Goal: Task Accomplishment & Management: Manage account settings

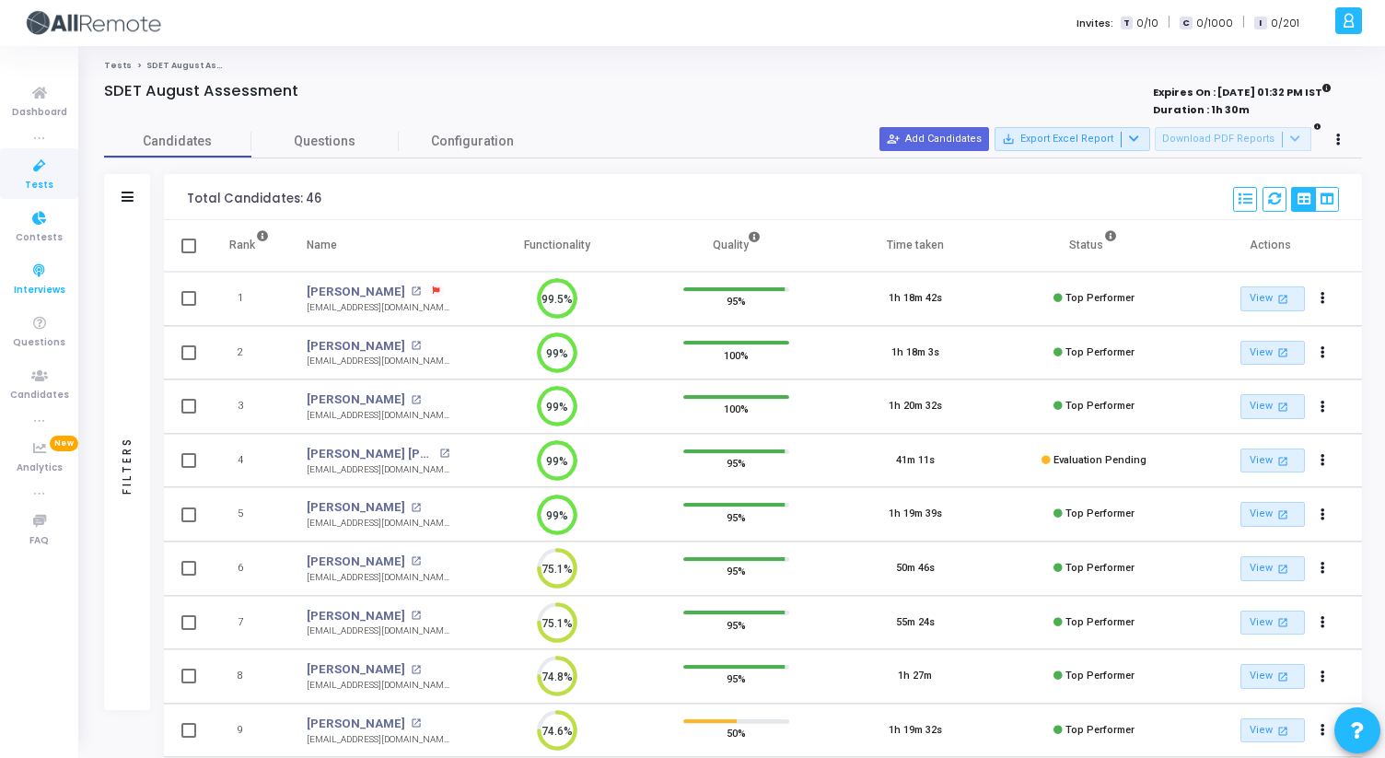
click at [31, 288] on span "Interviews" at bounding box center [40, 291] width 52 height 16
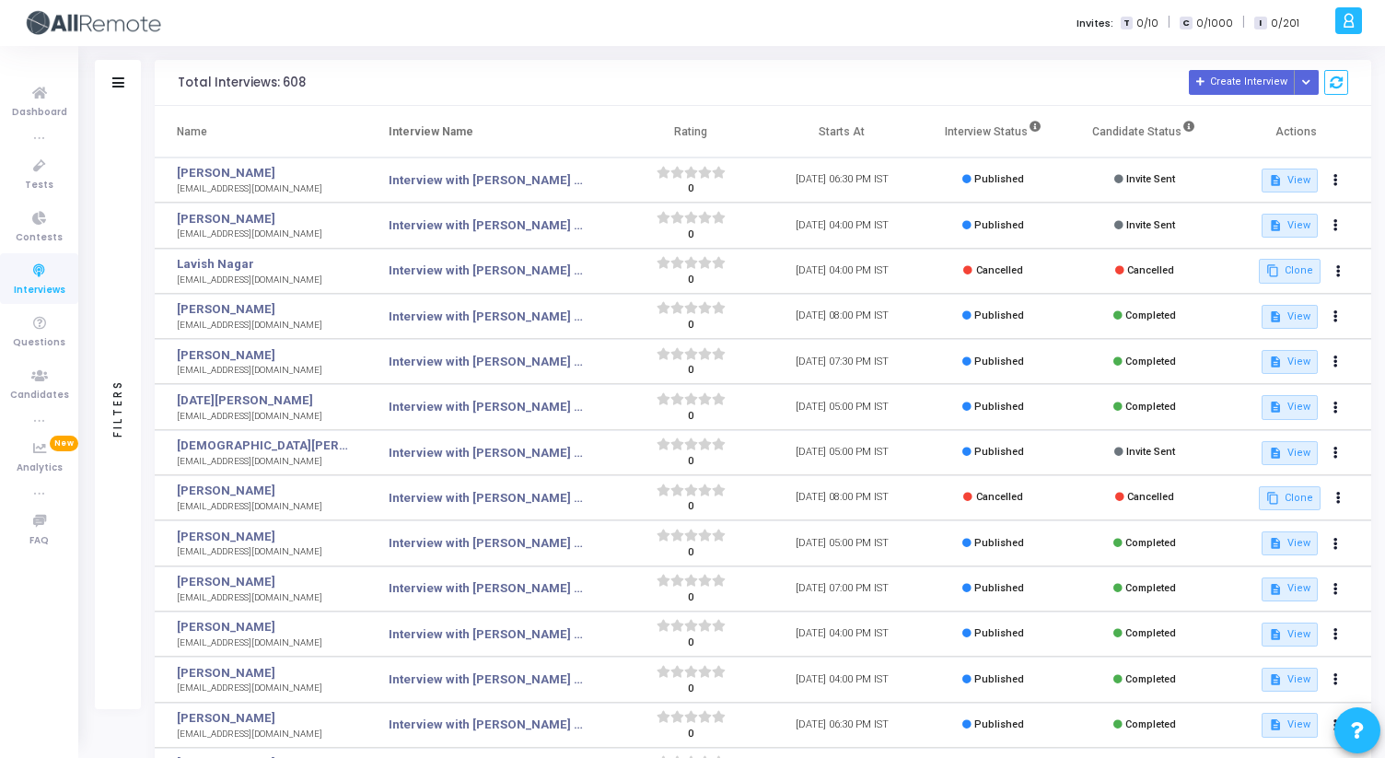
click at [127, 87] on div "Filters" at bounding box center [118, 83] width 46 height 46
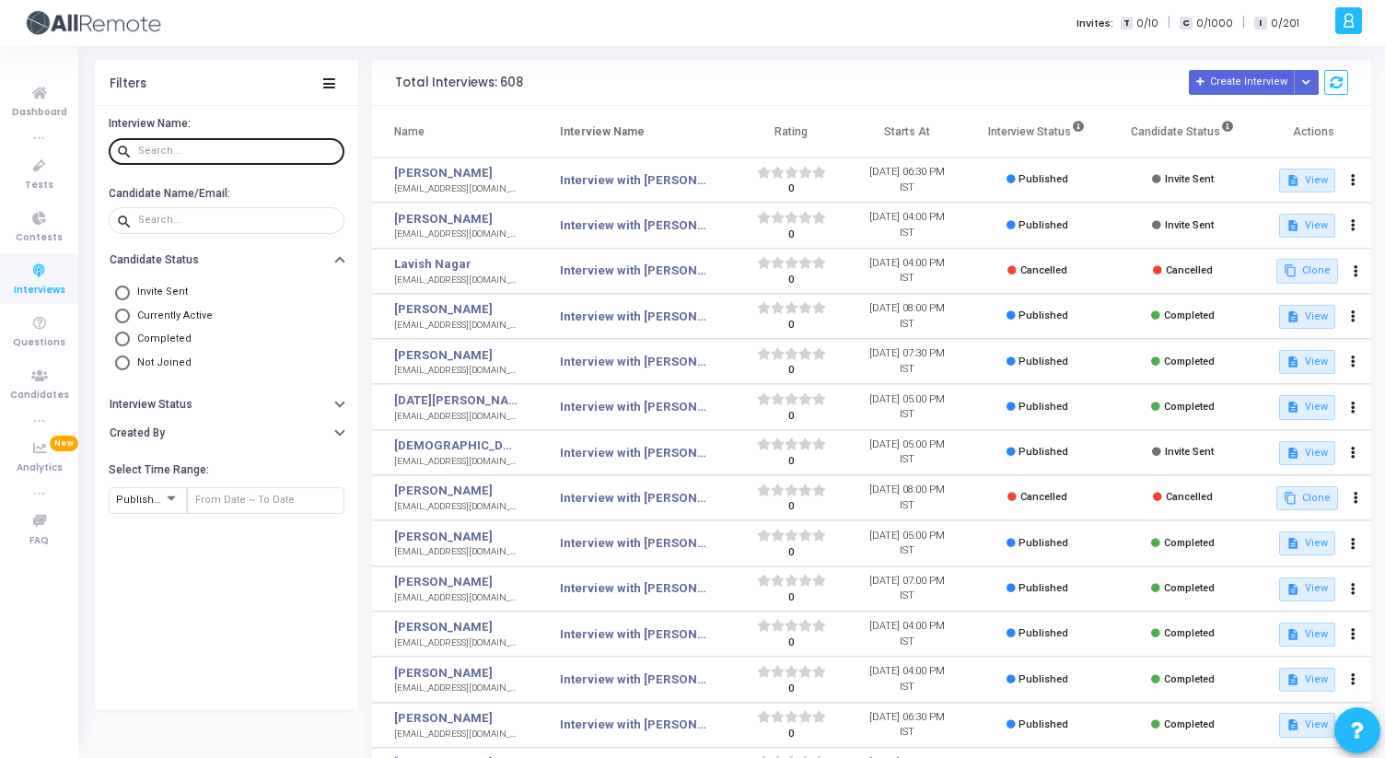
click at [224, 159] on div at bounding box center [237, 149] width 199 height 29
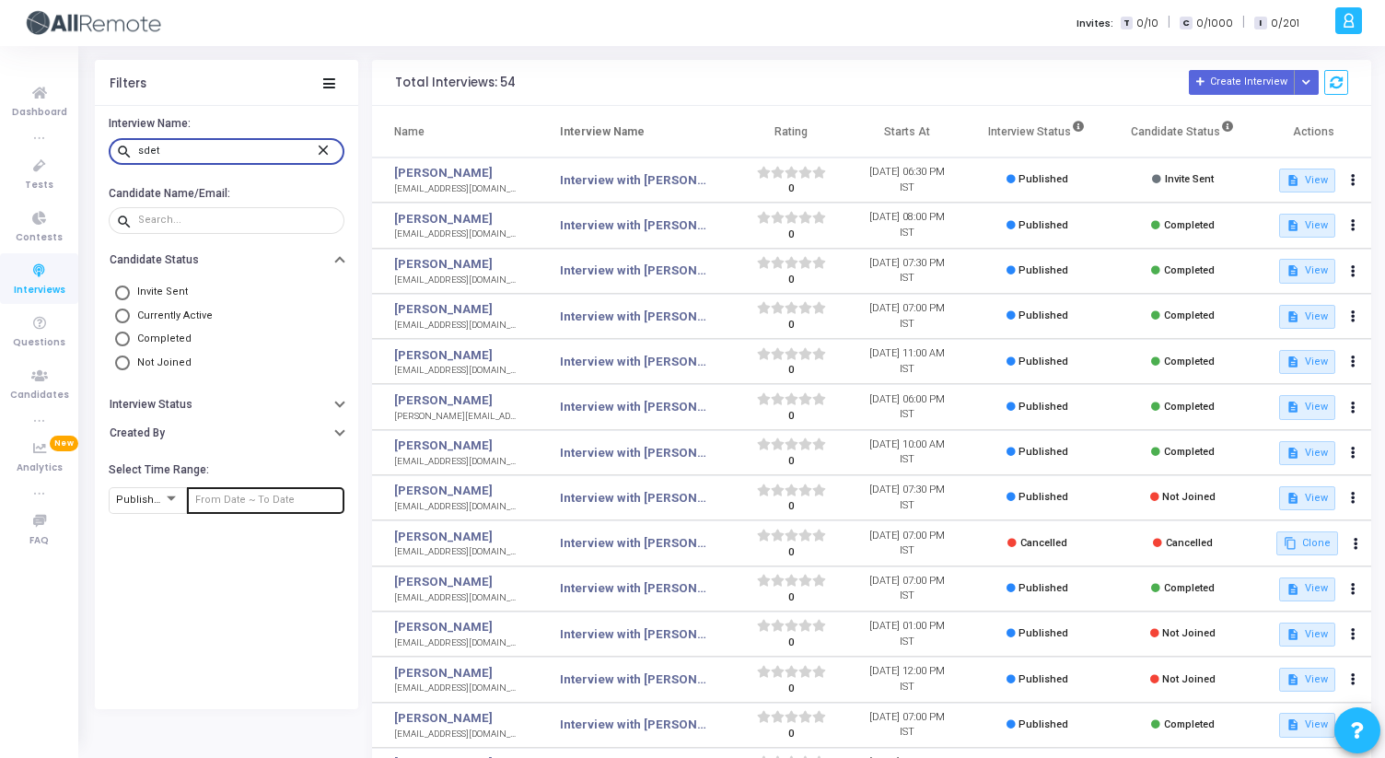
type input "sdet"
click at [226, 502] on input "text" at bounding box center [266, 499] width 142 height 11
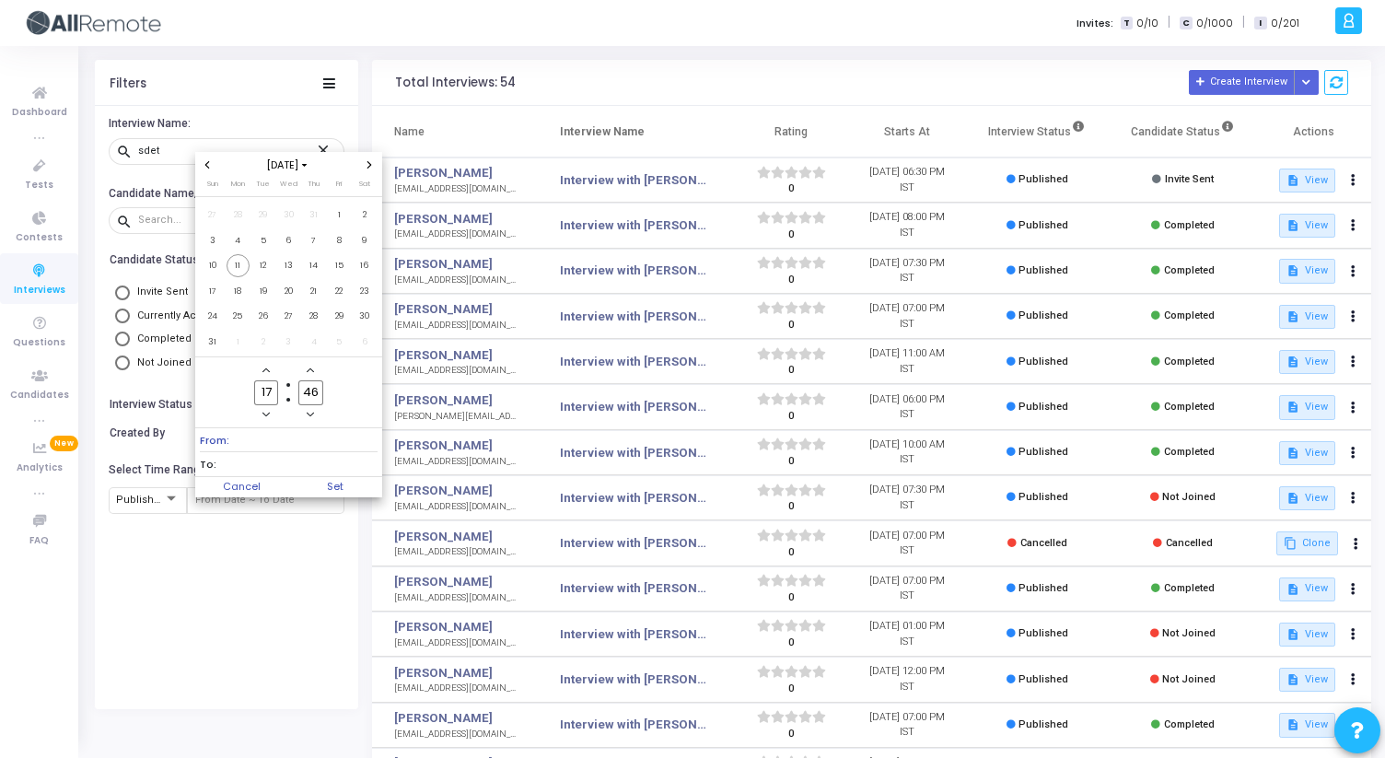
click at [205, 168] on span "Previous month" at bounding box center [208, 165] width 16 height 16
click at [269, 215] on span "1" at bounding box center [262, 214] width 23 height 23
click at [370, 159] on span "Next month" at bounding box center [370, 165] width 16 height 16
click at [238, 263] on span "11" at bounding box center [237, 265] width 23 height 23
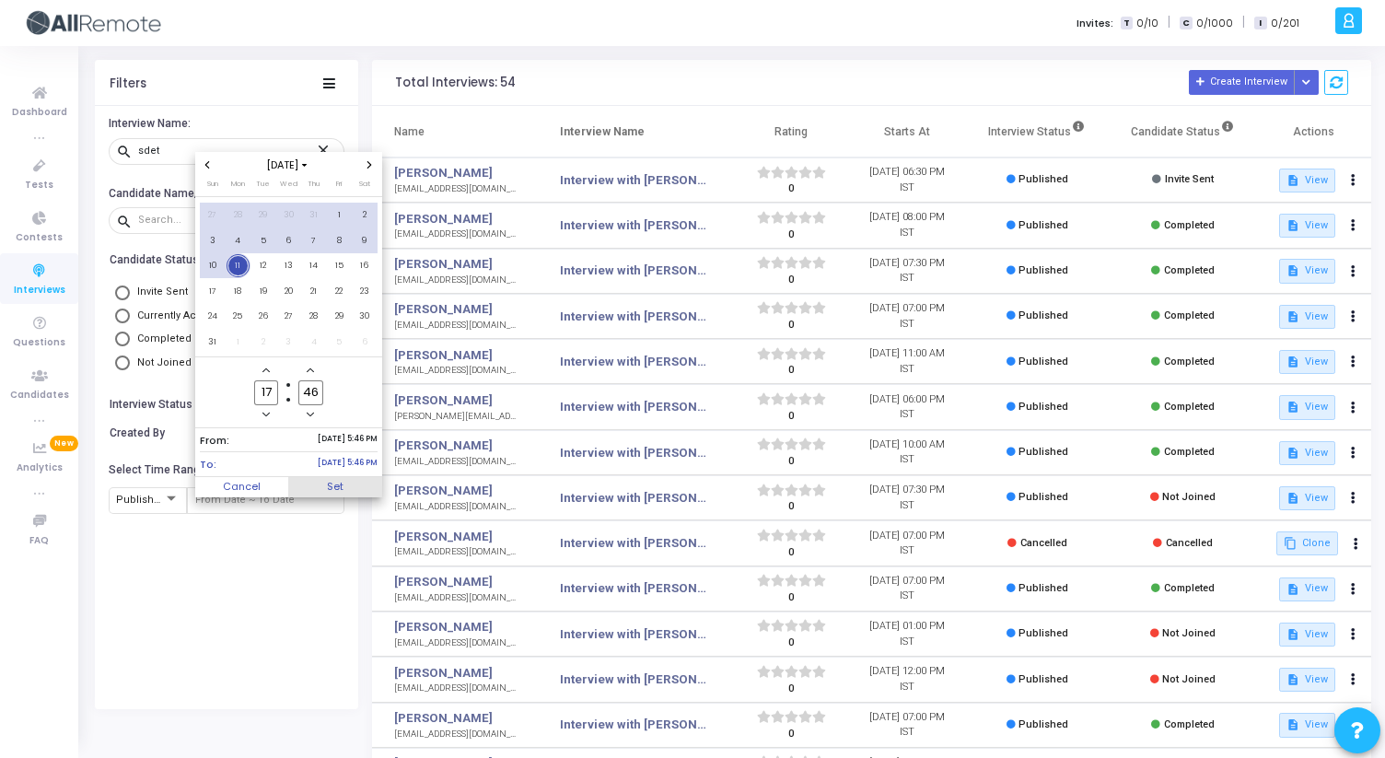
click at [328, 491] on span "Set" at bounding box center [335, 487] width 94 height 20
type input "[DATE] 5:46 PM - [DATE] 5:46 PM"
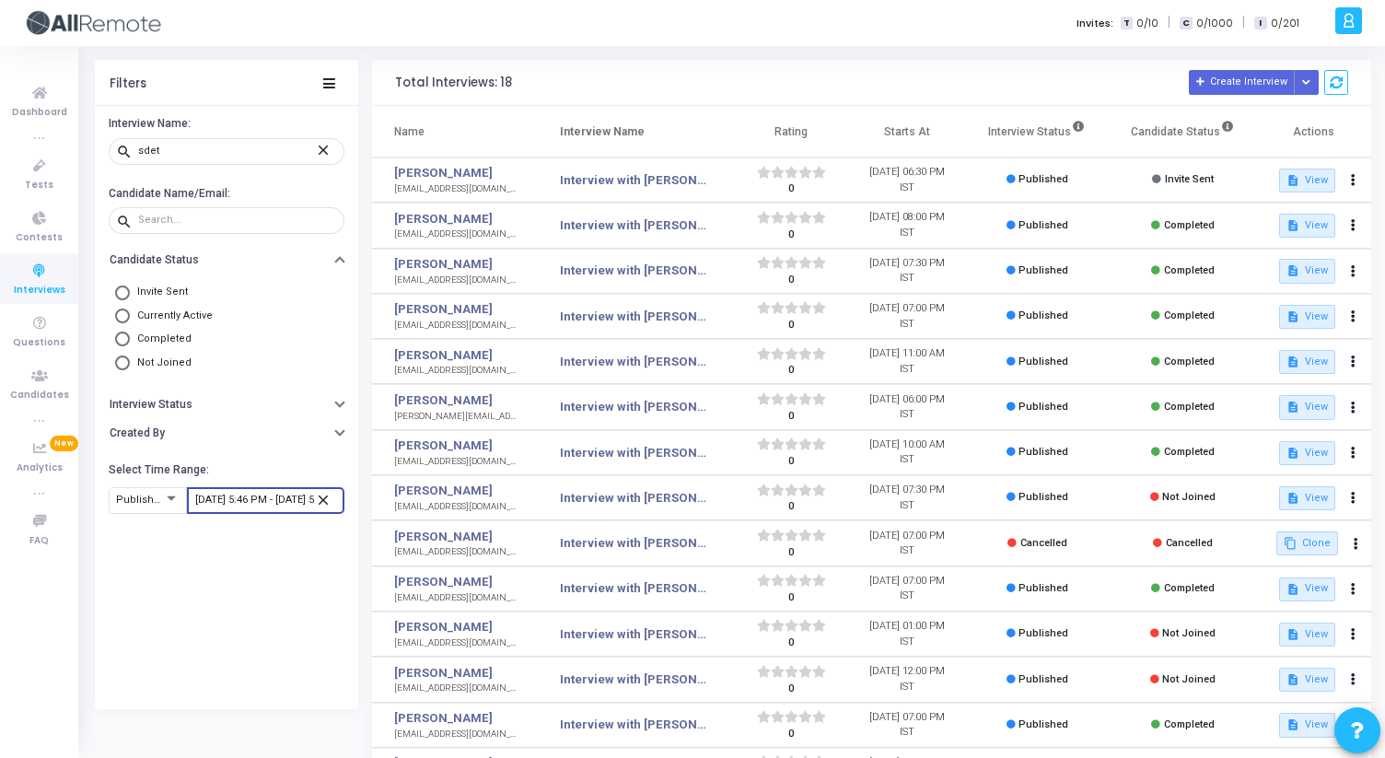
click at [122, 339] on span at bounding box center [122, 338] width 15 height 15
click at [122, 339] on input "Completed" at bounding box center [122, 338] width 15 height 15
radio input "true"
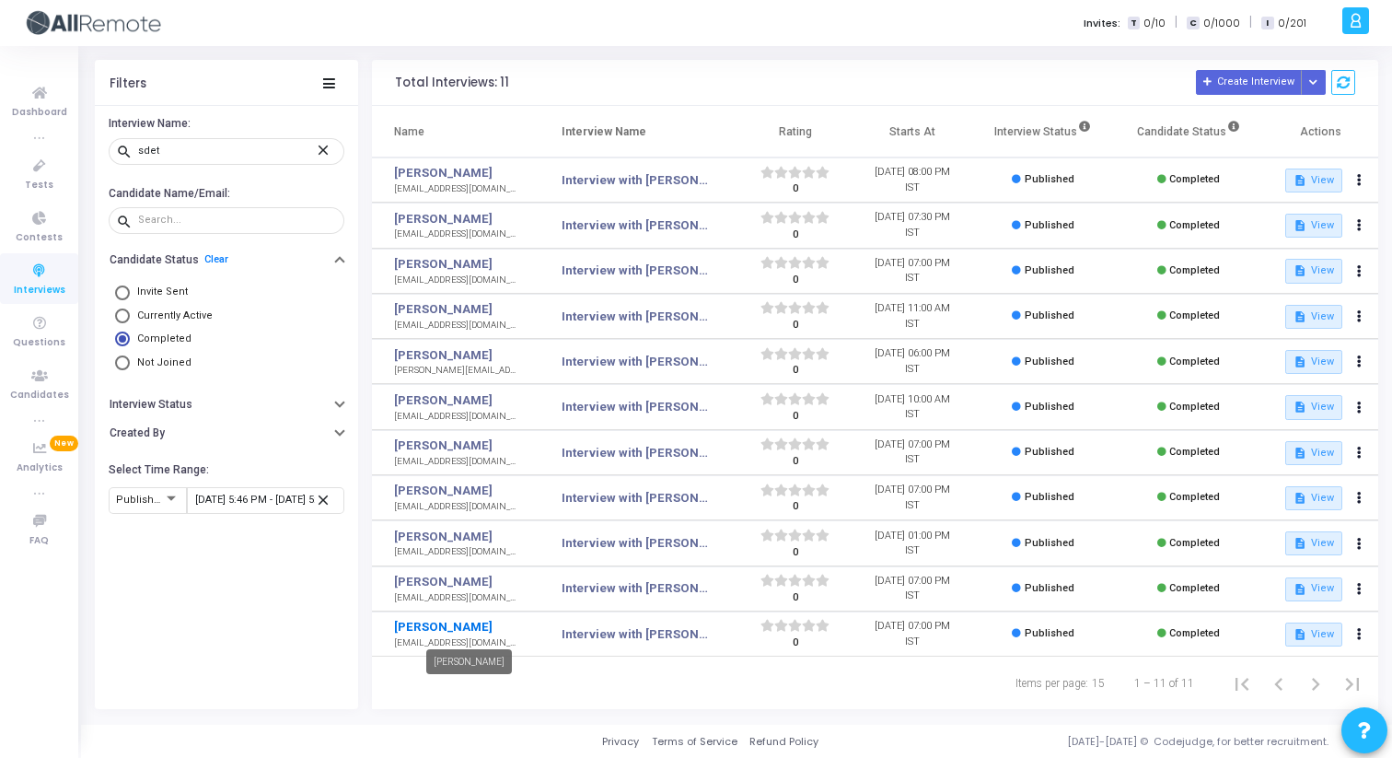
click at [429, 621] on link "[PERSON_NAME]" at bounding box center [457, 627] width 127 height 18
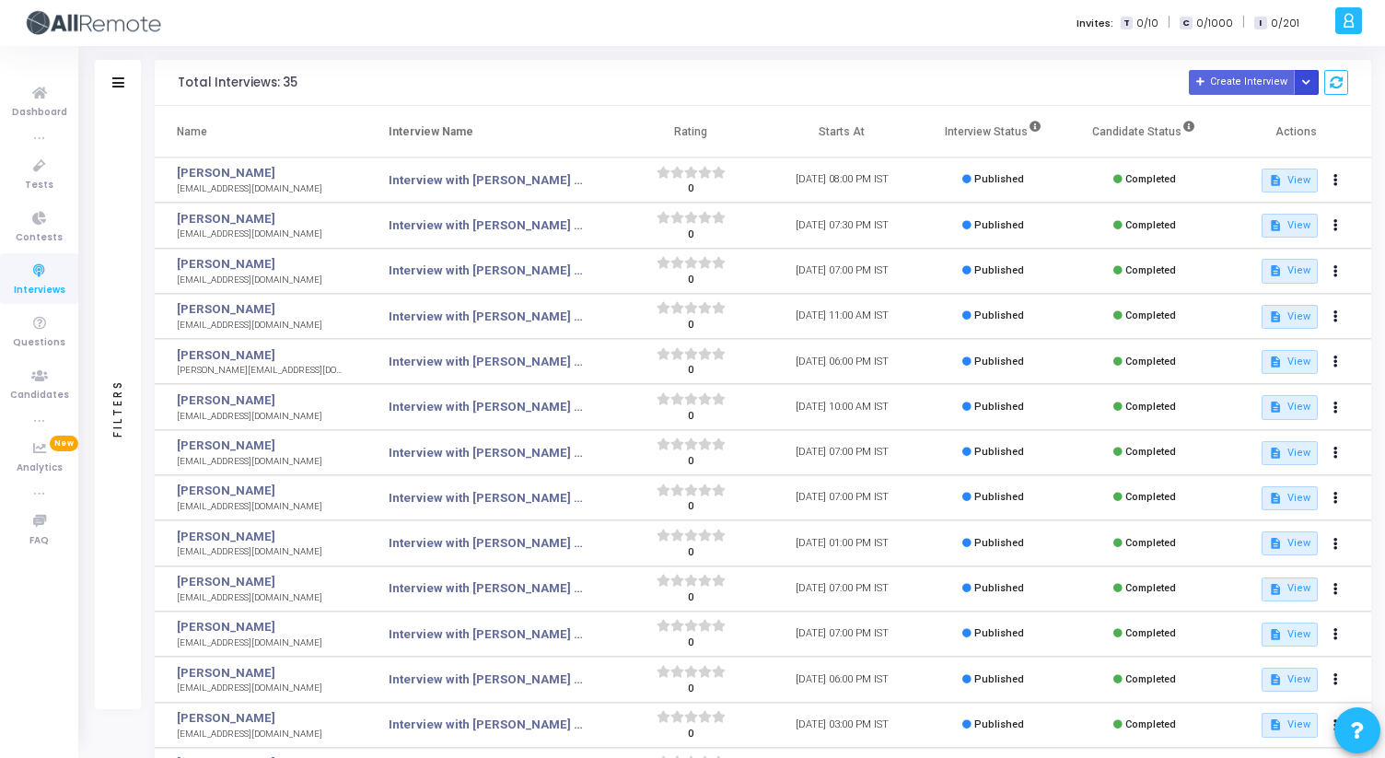
click at [1299, 89] on button "Button group with nested dropdown" at bounding box center [1306, 82] width 26 height 25
click at [1364, 85] on div "Total Interviews: 35 Create Interview" at bounding box center [763, 83] width 1216 height 46
click at [125, 85] on div "Filters" at bounding box center [118, 83] width 46 height 46
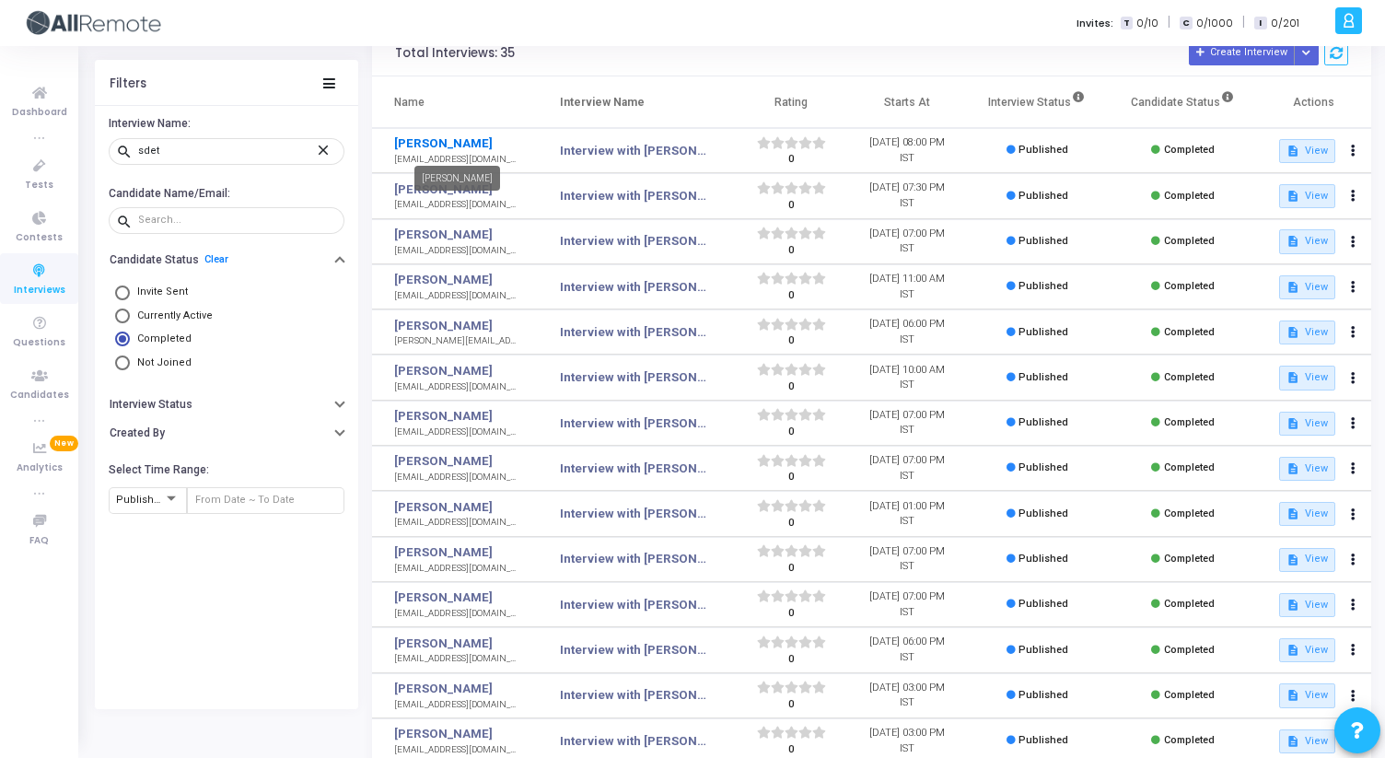
drag, startPoint x: 389, startPoint y: 143, endPoint x: 489, endPoint y: 140, distance: 99.5
click at [489, 140] on td "[PERSON_NAME] [EMAIL_ADDRESS][DOMAIN_NAME]" at bounding box center [455, 150] width 166 height 45
copy link "[PERSON_NAME]"
drag, startPoint x: 392, startPoint y: 190, endPoint x: 435, endPoint y: 188, distance: 42.4
click at [435, 188] on td "[PERSON_NAME] [PERSON_NAME][EMAIL_ADDRESS][DOMAIN_NAME]" at bounding box center [455, 195] width 166 height 45
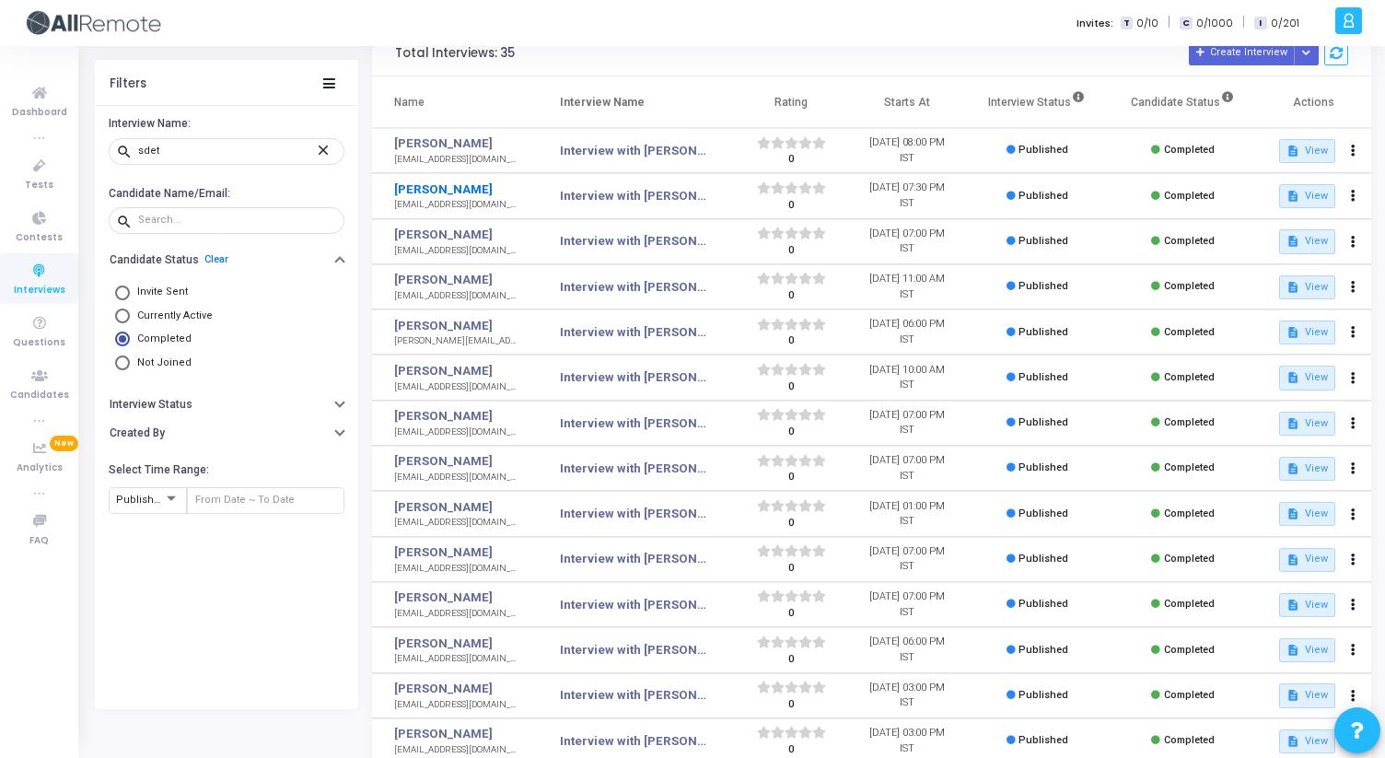
copy link "[PERSON_NAME]"
drag, startPoint x: 875, startPoint y: 150, endPoint x: 938, endPoint y: 149, distance: 63.5
click at [938, 149] on td "[DATE] 08:00 PM IST" at bounding box center [907, 150] width 116 height 45
copy td "[DATE]"
drag, startPoint x: 876, startPoint y: 189, endPoint x: 938, endPoint y: 190, distance: 61.7
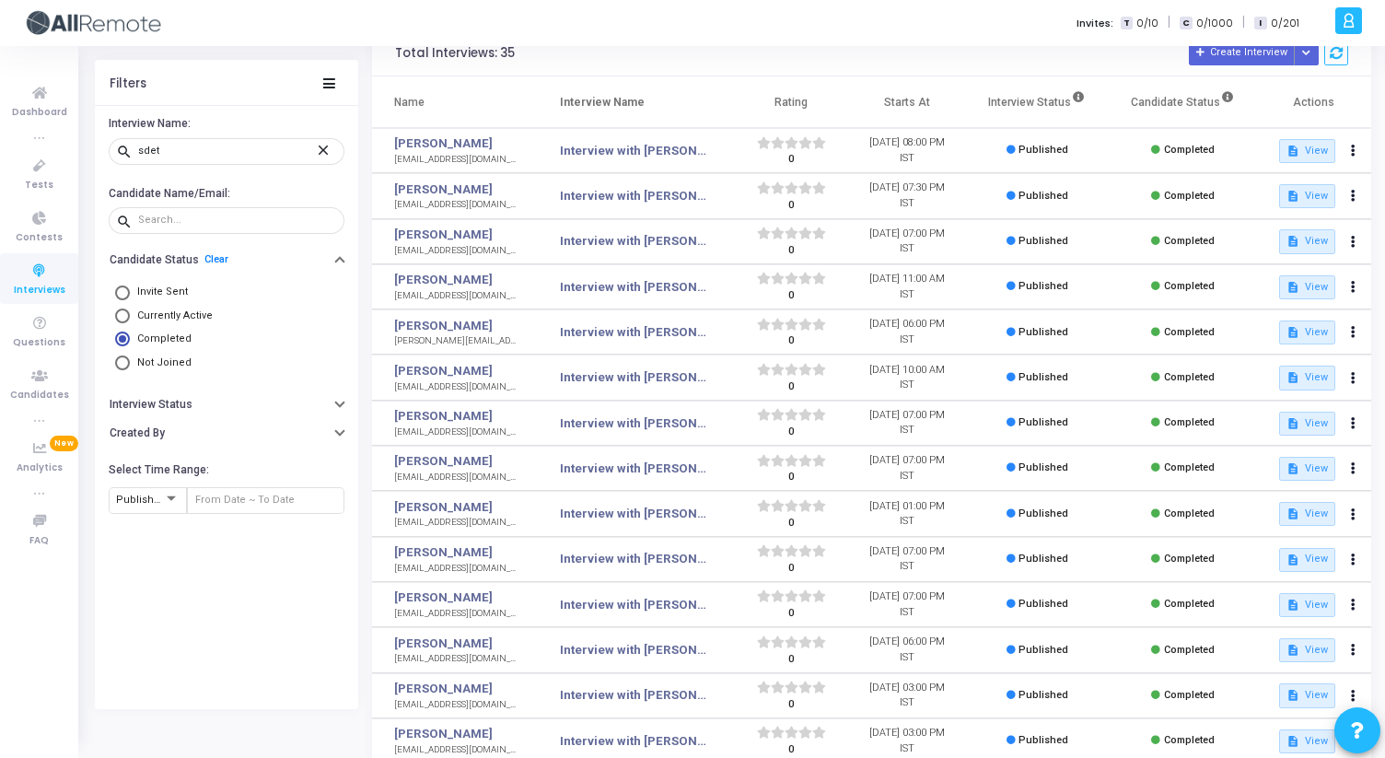
click at [938, 190] on td "[DATE] 07:30 PM IST" at bounding box center [907, 195] width 116 height 45
copy td "[DATE]"
click at [417, 232] on link "[PERSON_NAME]" at bounding box center [456, 235] width 125 height 18
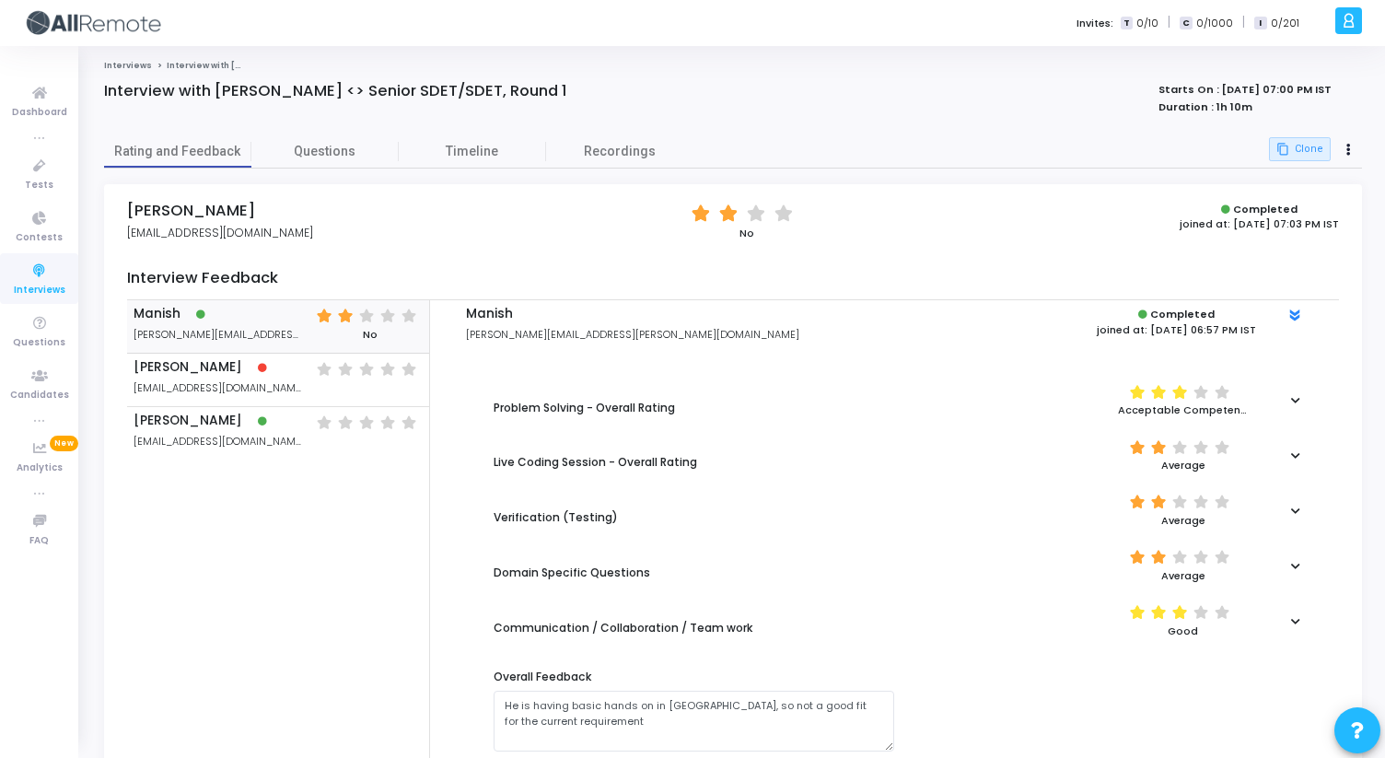
drag, startPoint x: 131, startPoint y: 206, endPoint x: 236, endPoint y: 205, distance: 105.0
click at [236, 205] on div "[PERSON_NAME] [EMAIL_ADDRESS][DOMAIN_NAME] (*) (*) ( ) ( ) No Completed joined …" at bounding box center [733, 487] width 1258 height 607
copy h4 "[PERSON_NAME]"
drag, startPoint x: 1206, startPoint y: 87, endPoint x: 1268, endPoint y: 87, distance: 61.7
click at [1268, 87] on strong "Starts On : [DATE] 07:00 PM IST" at bounding box center [1244, 89] width 173 height 15
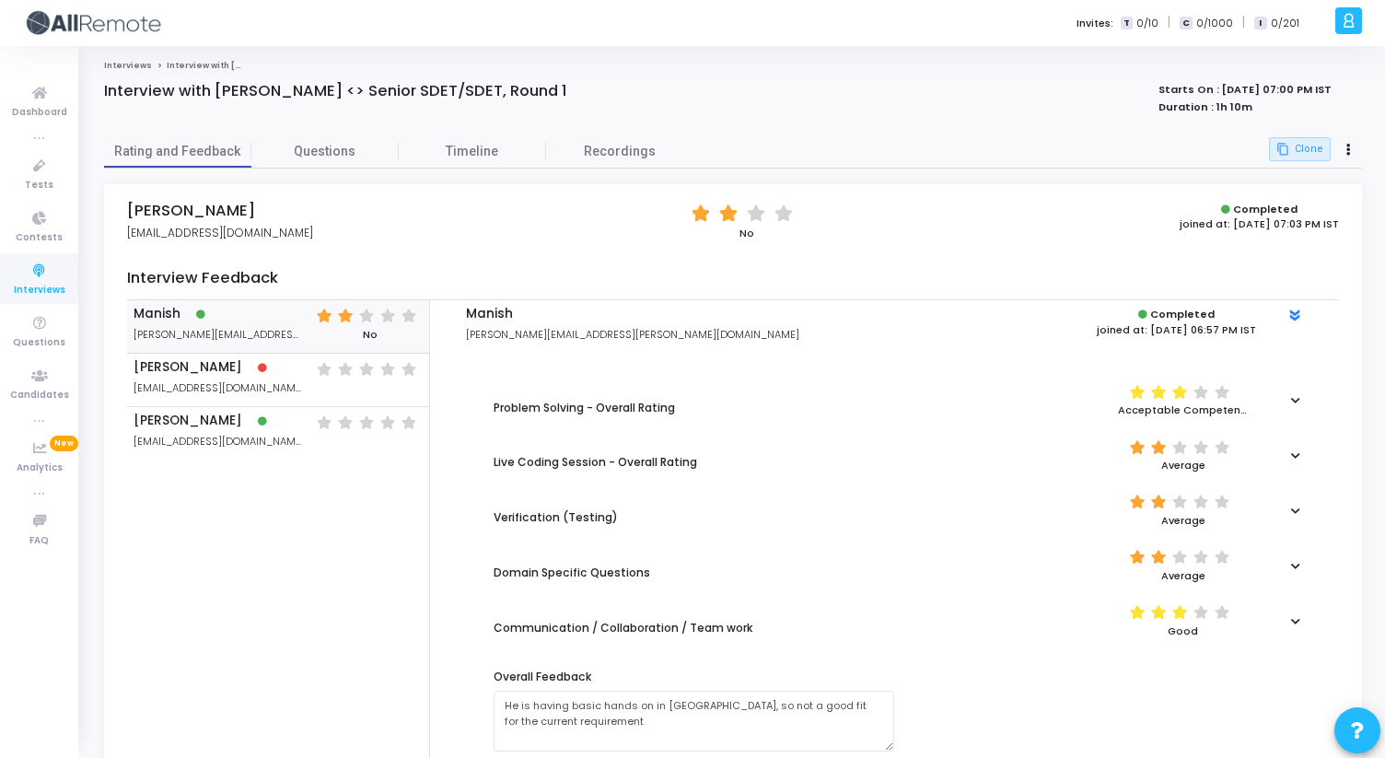
copy strong "[DATE]"
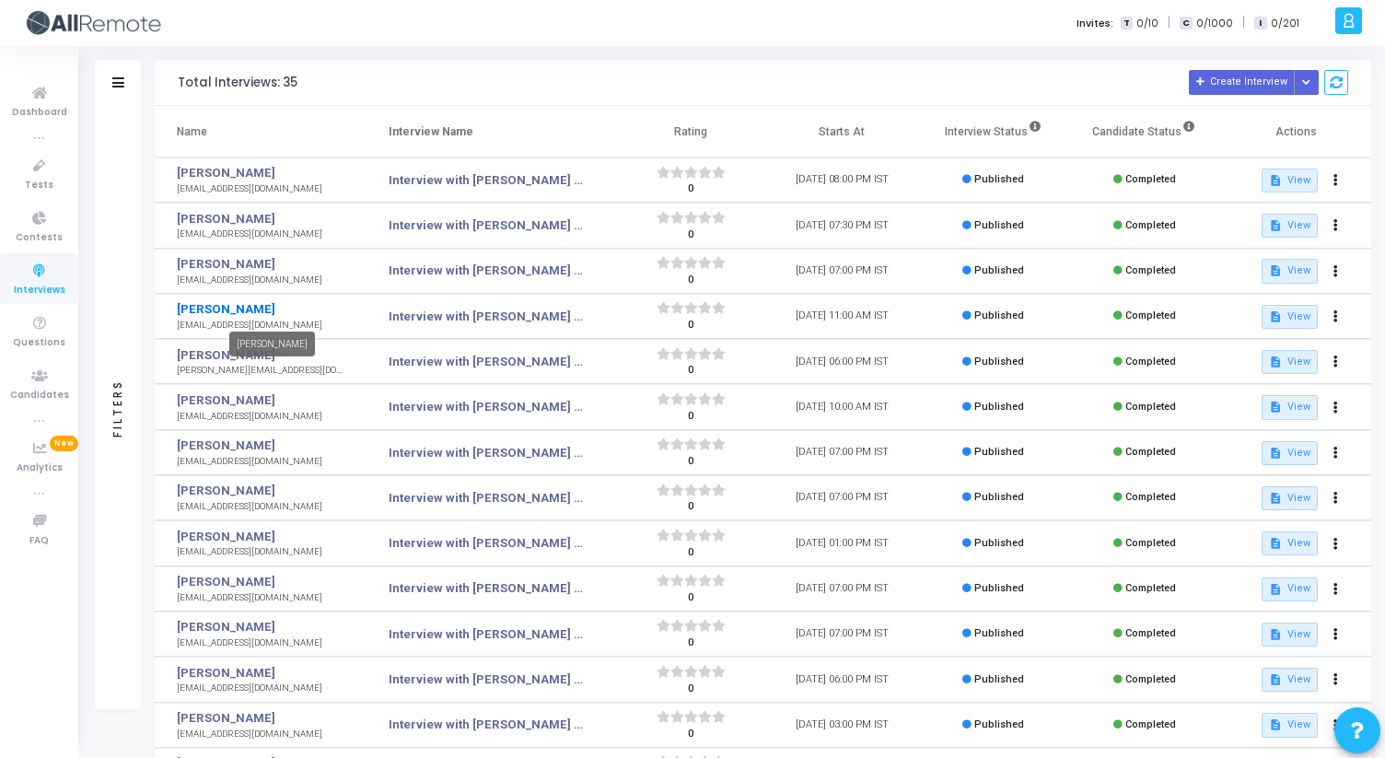
click at [218, 307] on link "[PERSON_NAME]" at bounding box center [262, 309] width 171 height 18
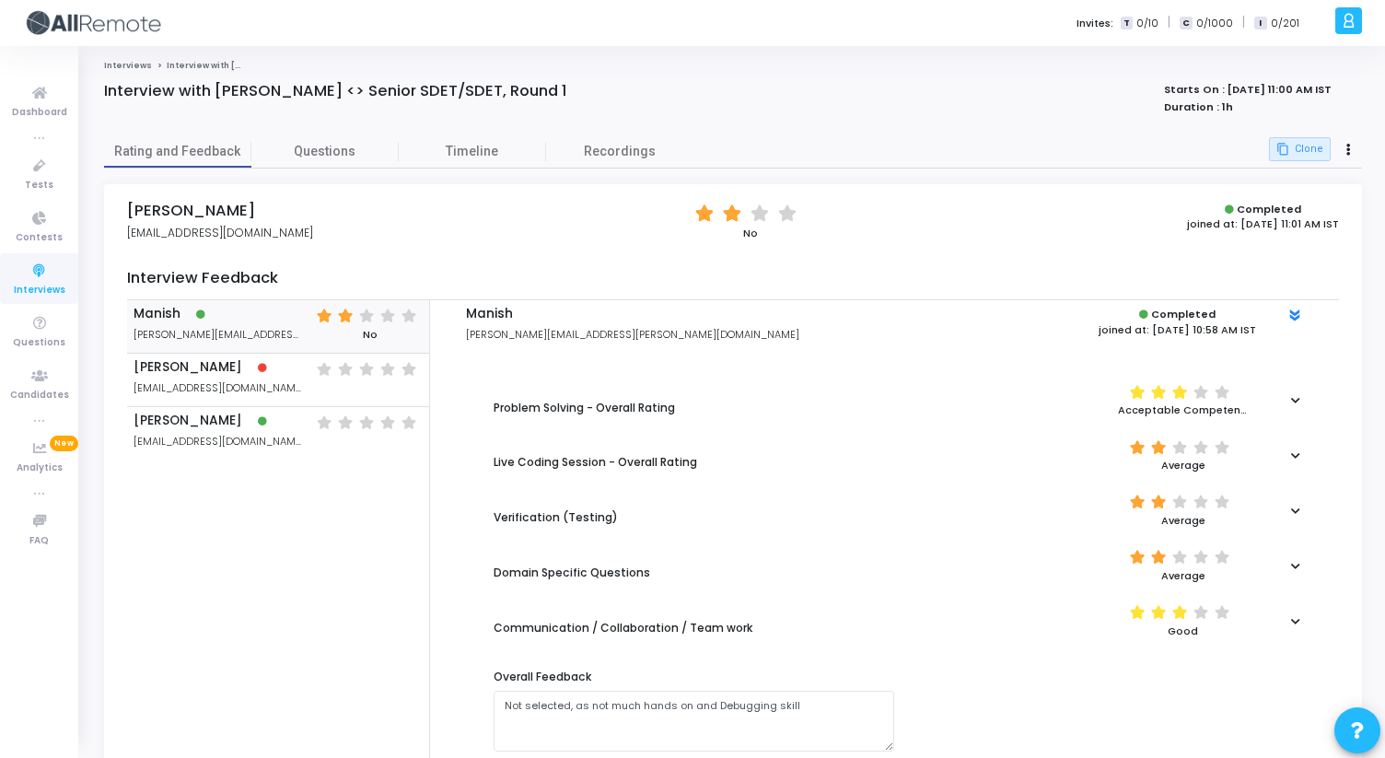
drag, startPoint x: 130, startPoint y: 207, endPoint x: 243, endPoint y: 206, distance: 113.2
click at [244, 206] on h4 "[PERSON_NAME]" at bounding box center [220, 211] width 186 height 18
copy h4 "[PERSON_NAME]"
drag, startPoint x: 1211, startPoint y: 91, endPoint x: 1269, endPoint y: 91, distance: 58.0
click at [1269, 91] on strong "Starts On : [DATE] 11:00 AM IST" at bounding box center [1248, 89] width 168 height 15
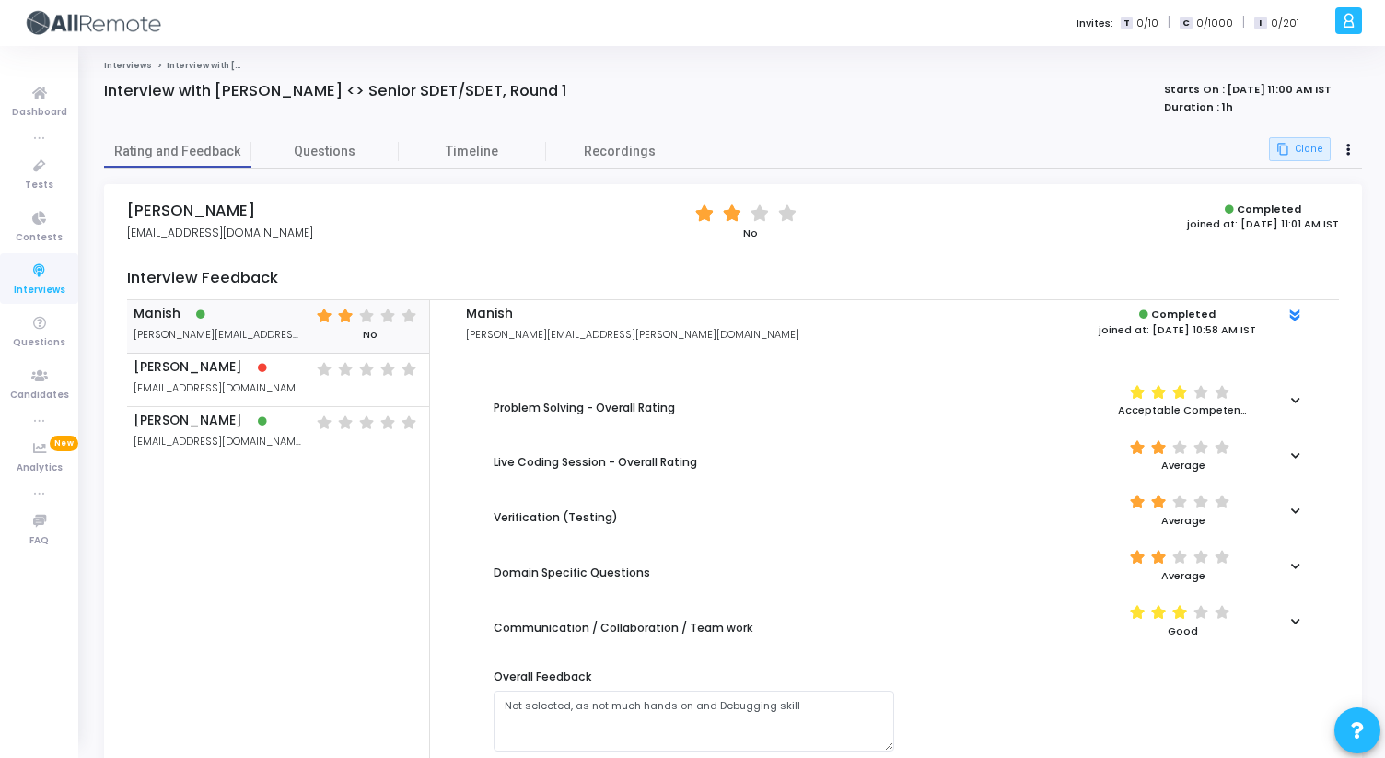
copy strong "[DATE]"
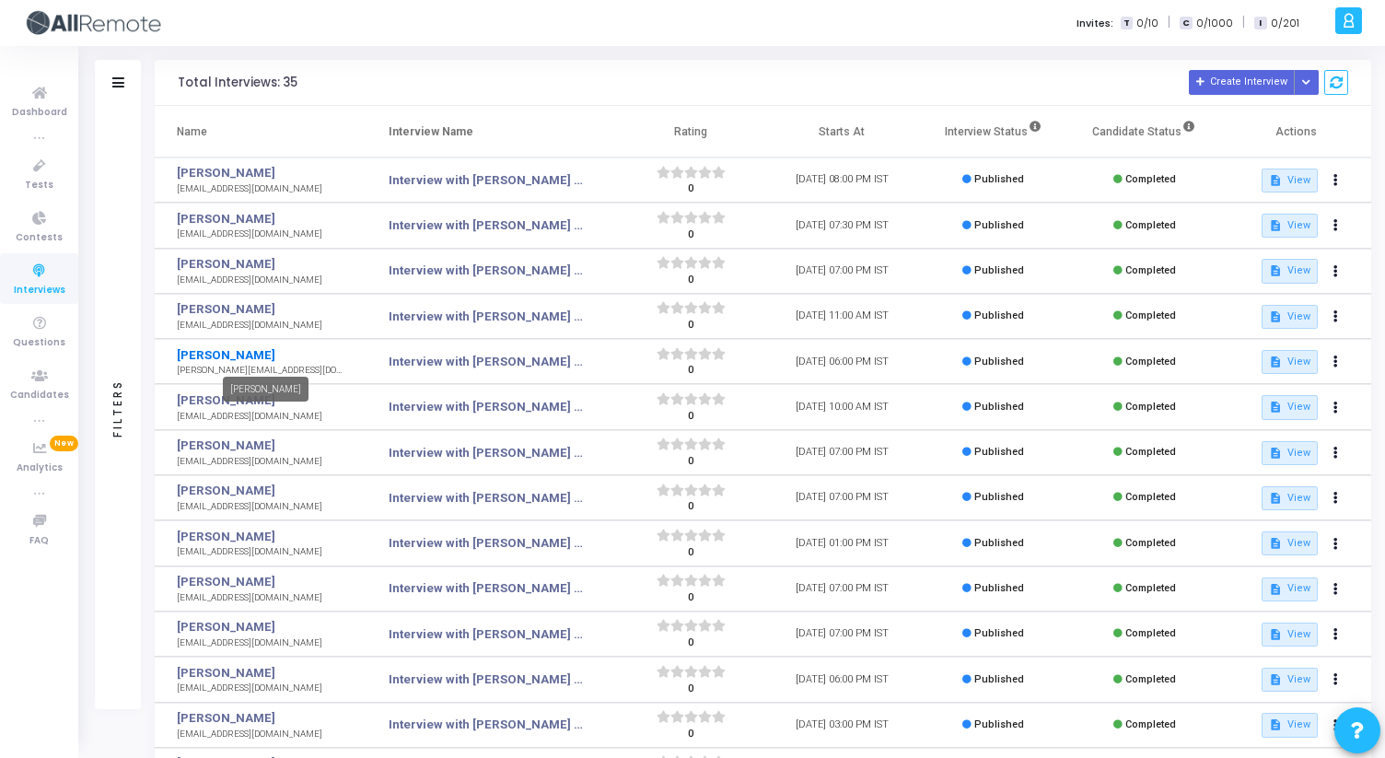
click at [204, 358] on link "[PERSON_NAME]" at bounding box center [262, 355] width 171 height 18
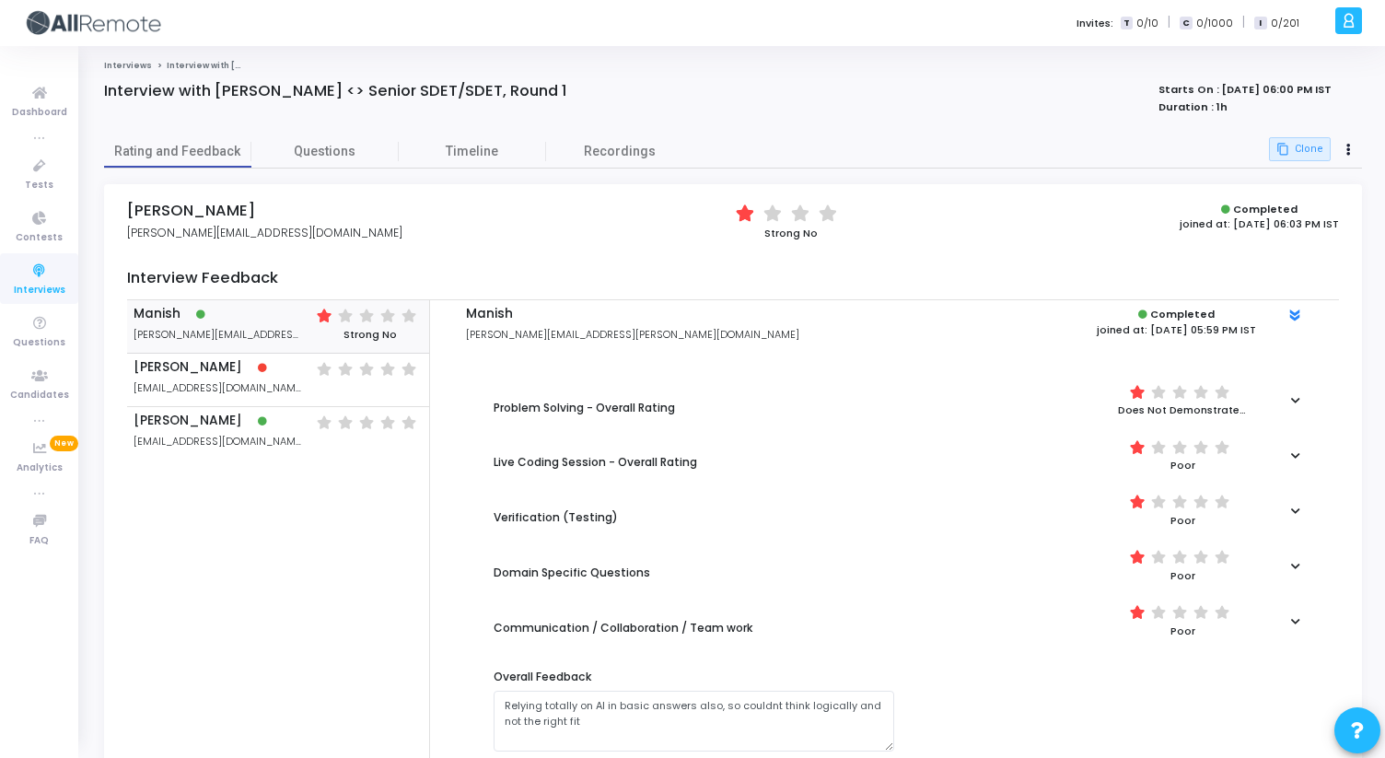
drag, startPoint x: 129, startPoint y: 215, endPoint x: 275, endPoint y: 213, distance: 146.4
click at [276, 213] on h4 "[PERSON_NAME]" at bounding box center [264, 211] width 275 height 18
copy h4 "[PERSON_NAME]"
drag, startPoint x: 1207, startPoint y: 94, endPoint x: 1264, endPoint y: 92, distance: 57.1
click at [1264, 92] on strong "Starts On : [DATE] 06:00 PM IST" at bounding box center [1244, 89] width 173 height 15
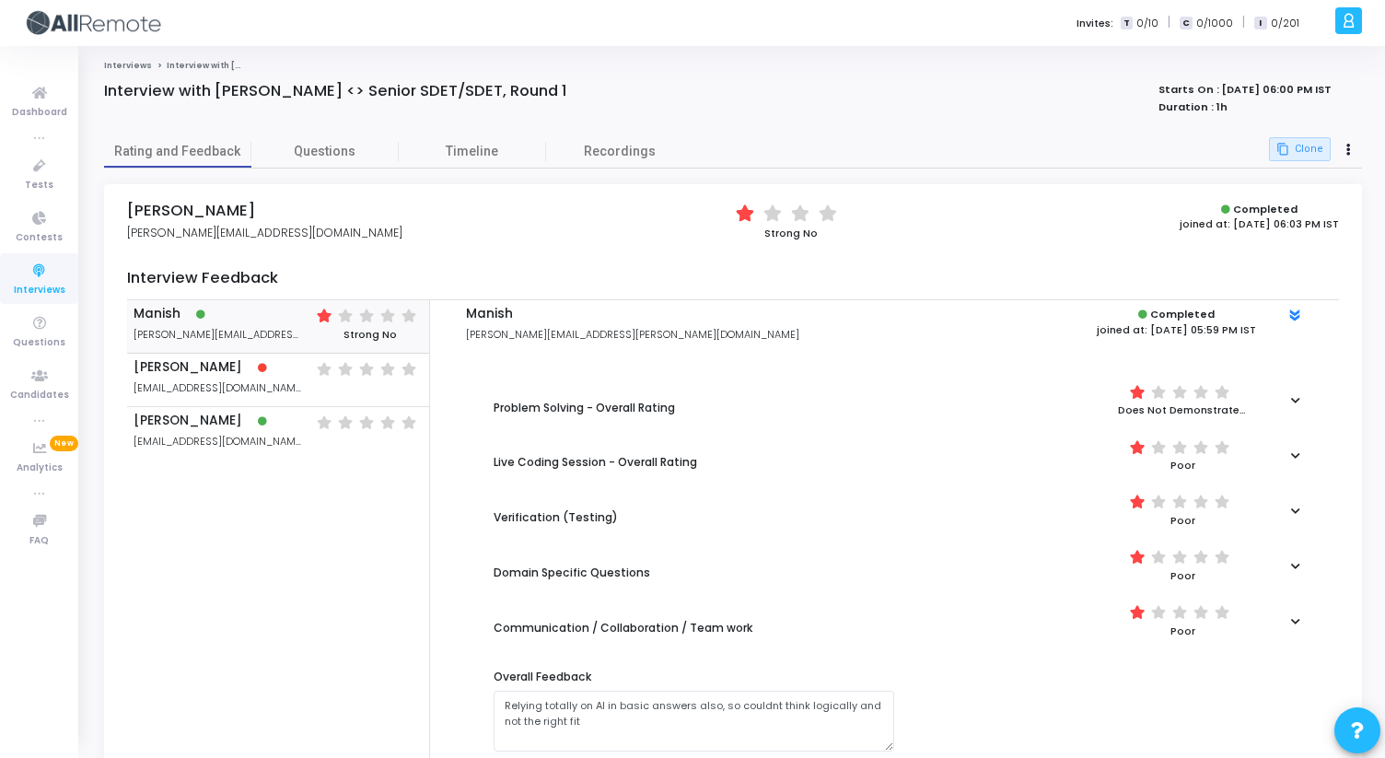
copy strong "[DATE]"
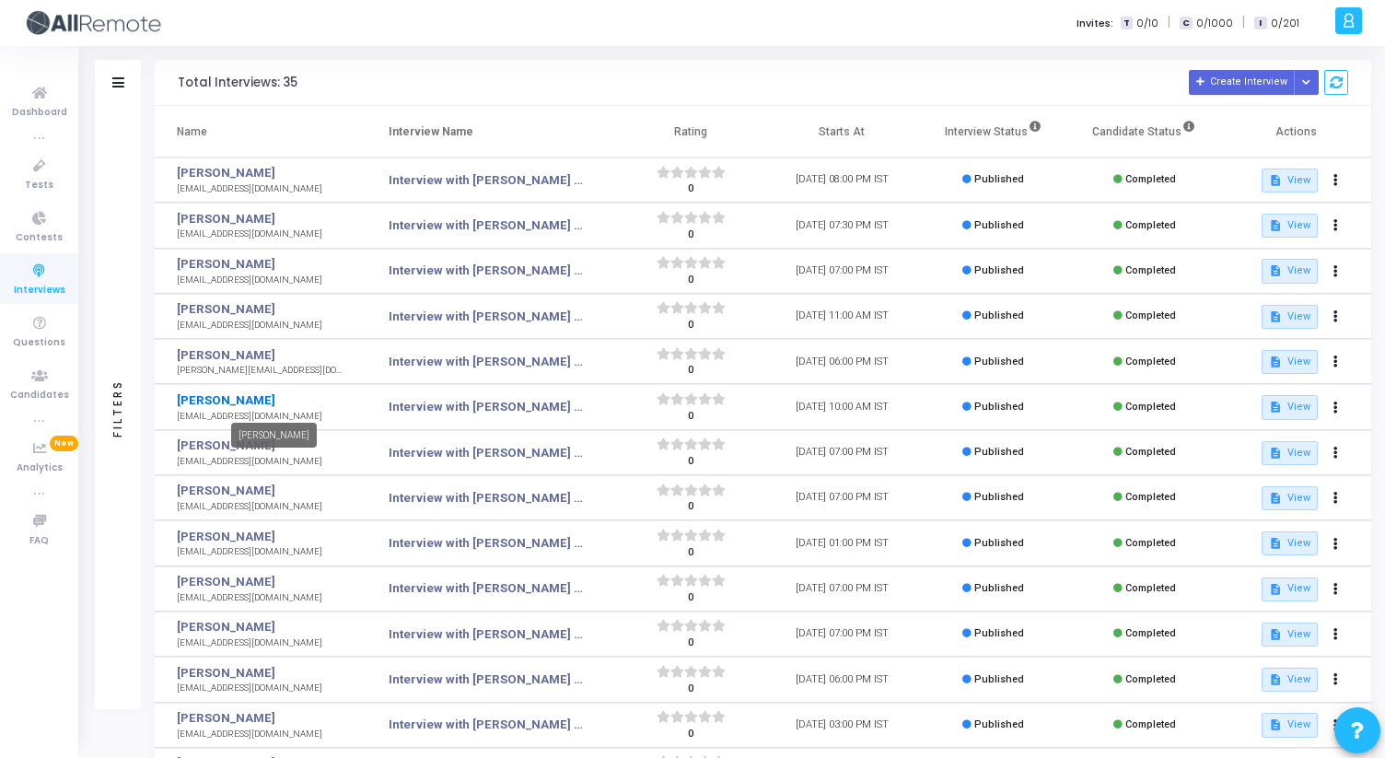
click at [195, 403] on link "[PERSON_NAME]" at bounding box center [262, 400] width 171 height 18
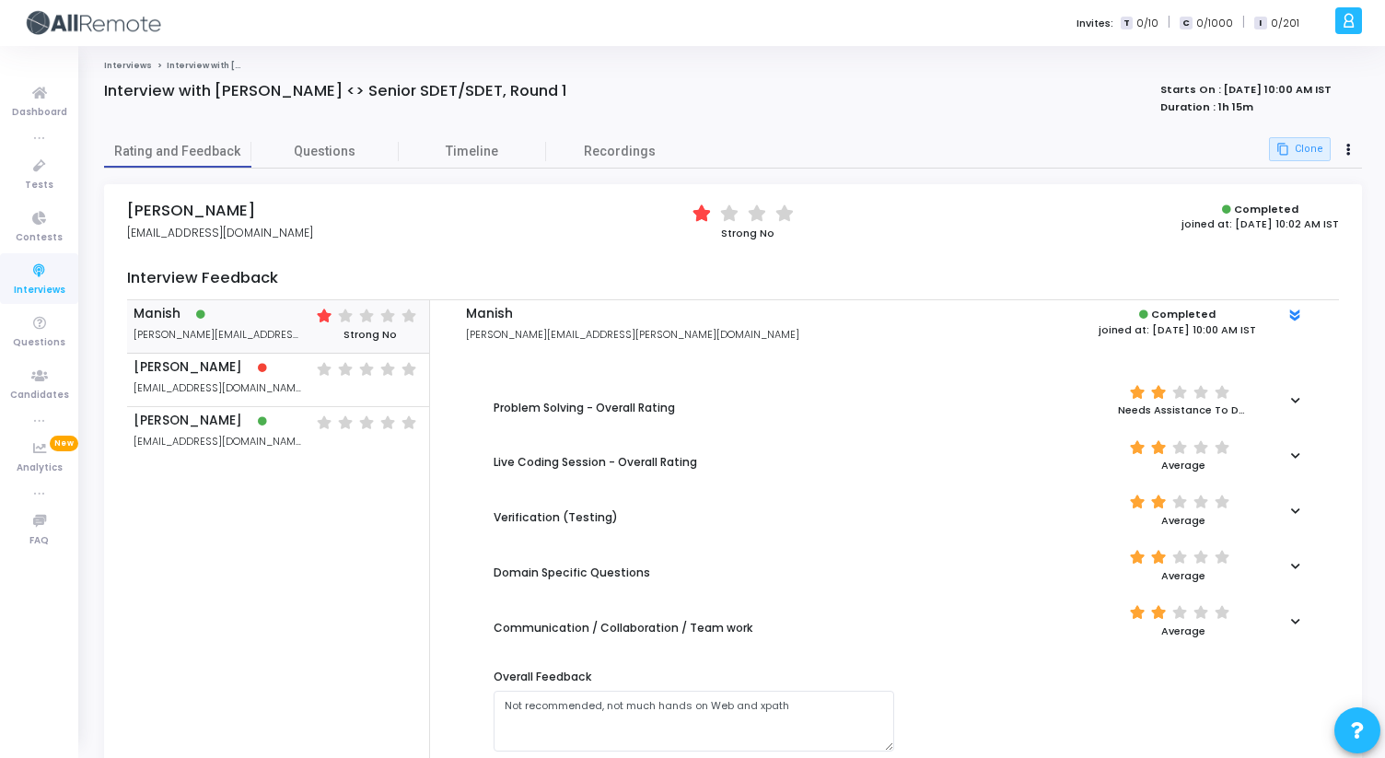
drag, startPoint x: 128, startPoint y: 214, endPoint x: 223, endPoint y: 213, distance: 94.8
click at [223, 213] on h4 "[PERSON_NAME]" at bounding box center [220, 211] width 186 height 18
drag, startPoint x: 1208, startPoint y: 92, endPoint x: 1265, endPoint y: 86, distance: 57.4
click at [1265, 86] on strong "Starts On : [DATE] 10:00 AM IST" at bounding box center [1245, 89] width 171 height 15
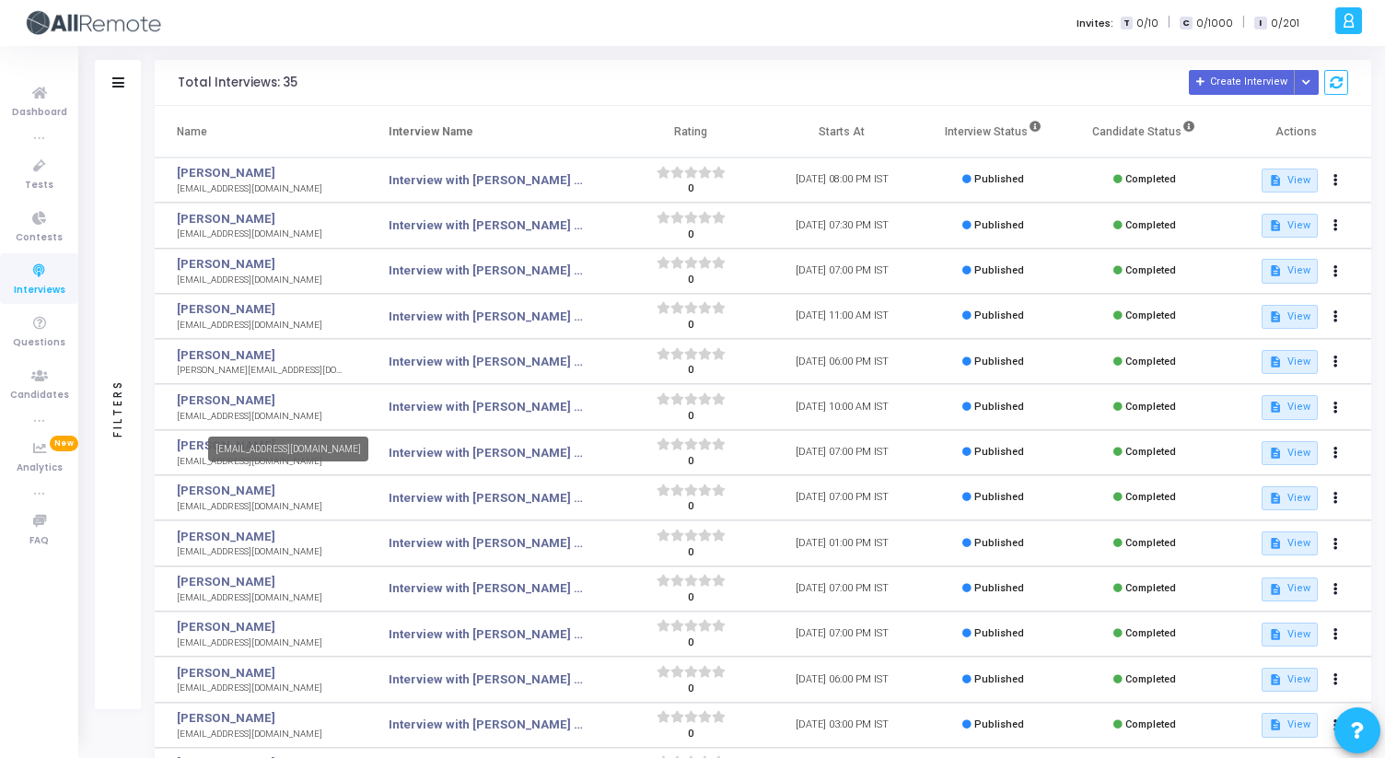
click at [215, 443] on div "[EMAIL_ADDRESS][DOMAIN_NAME]" at bounding box center [288, 448] width 160 height 25
click at [187, 447] on link "[PERSON_NAME]" at bounding box center [262, 445] width 171 height 18
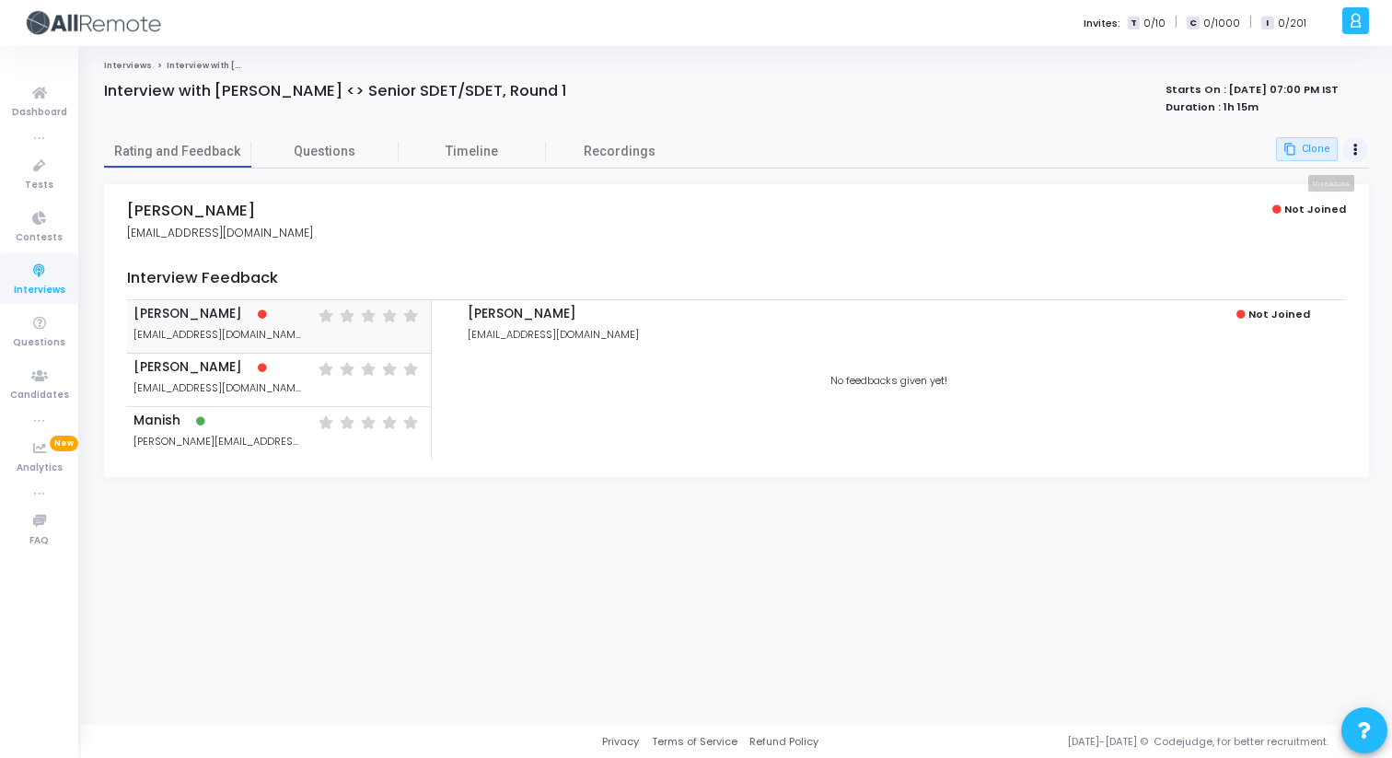
click at [1353, 146] on icon at bounding box center [1355, 149] width 5 height 9
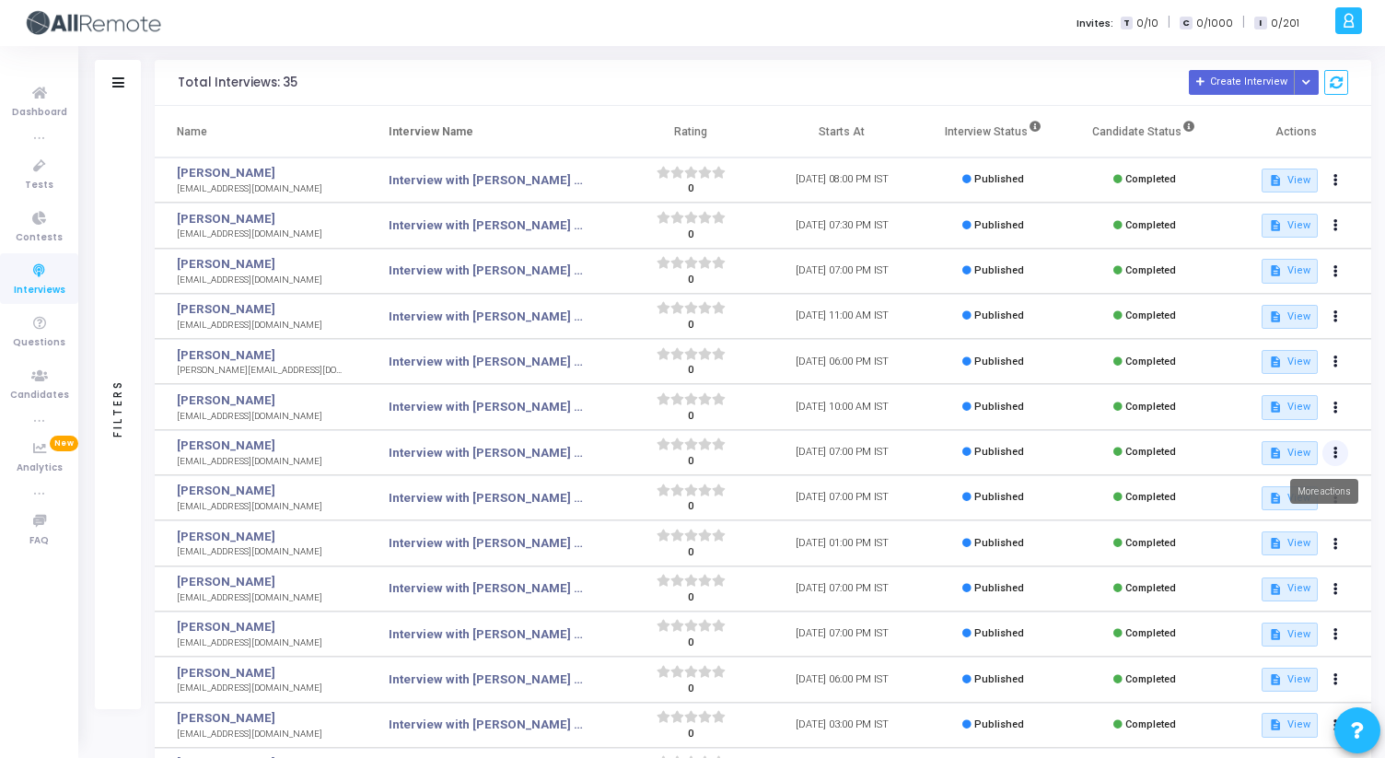
click at [1333, 451] on icon at bounding box center [1335, 452] width 5 height 9
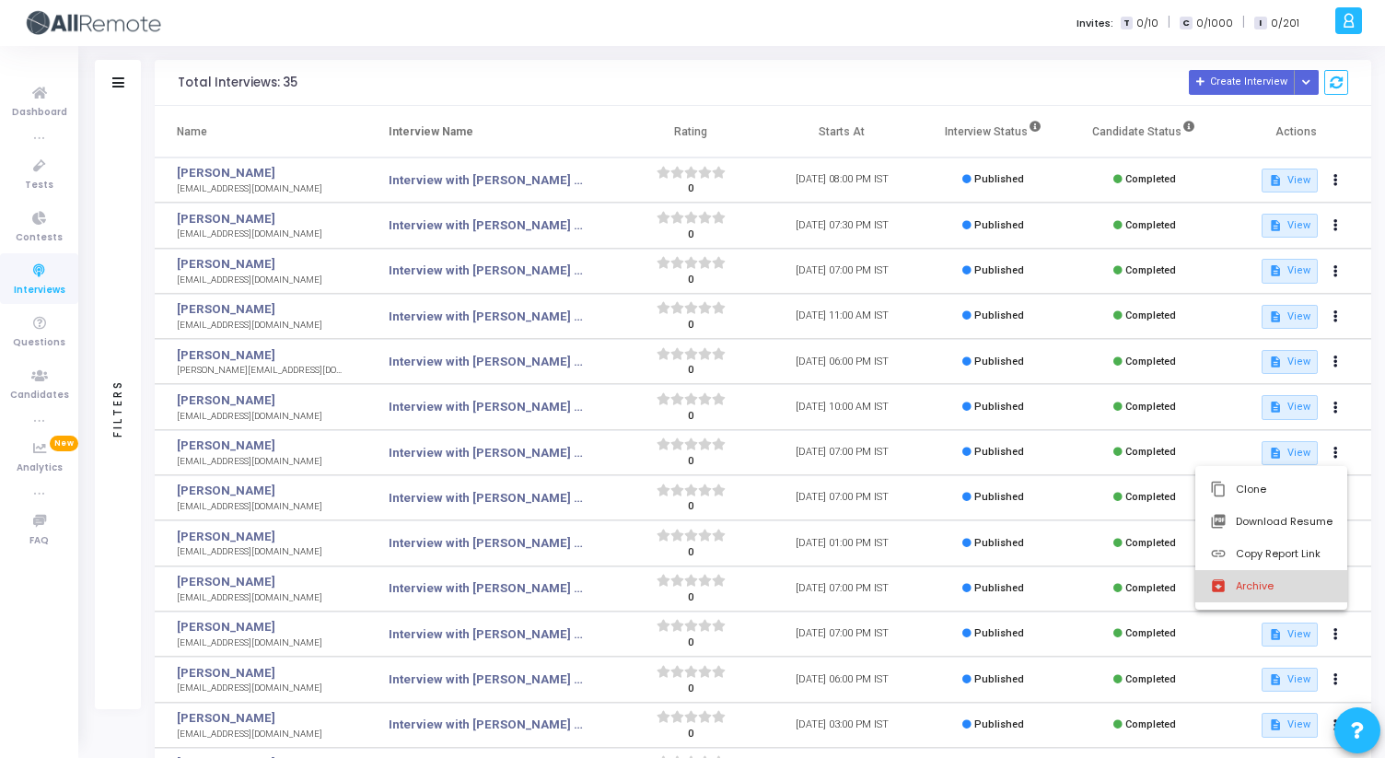
click at [1264, 590] on button "archive Archive" at bounding box center [1271, 586] width 152 height 32
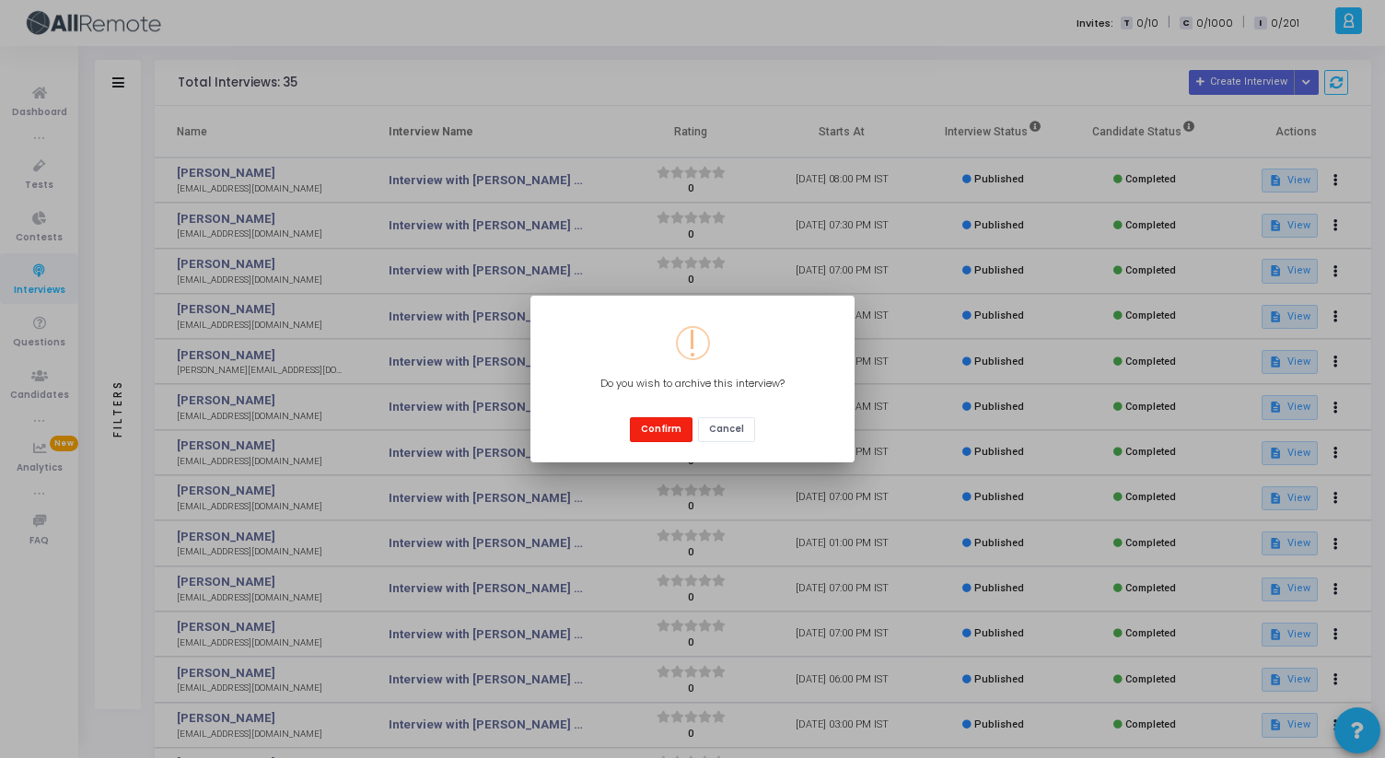
click at [683, 432] on button "Confirm" at bounding box center [661, 429] width 63 height 25
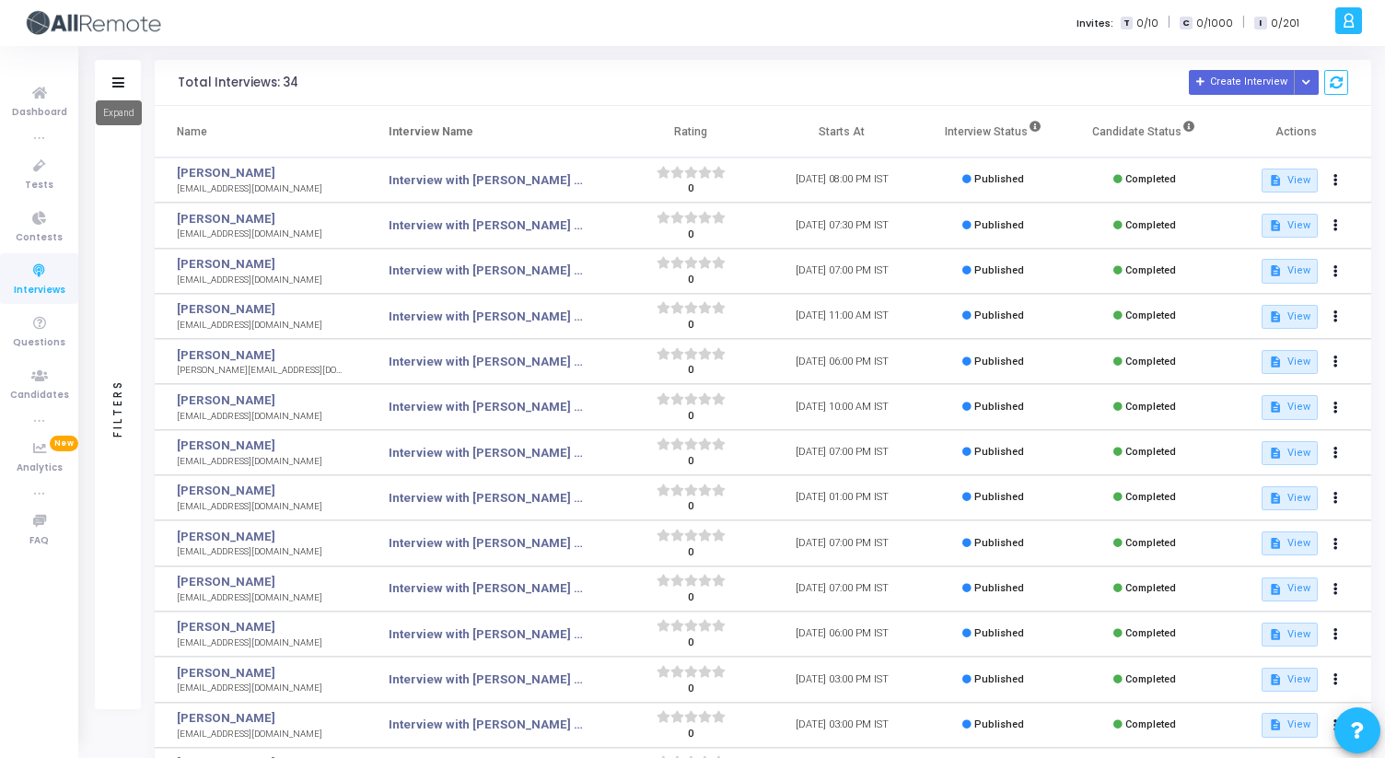
click at [119, 82] on icon at bounding box center [118, 82] width 12 height 10
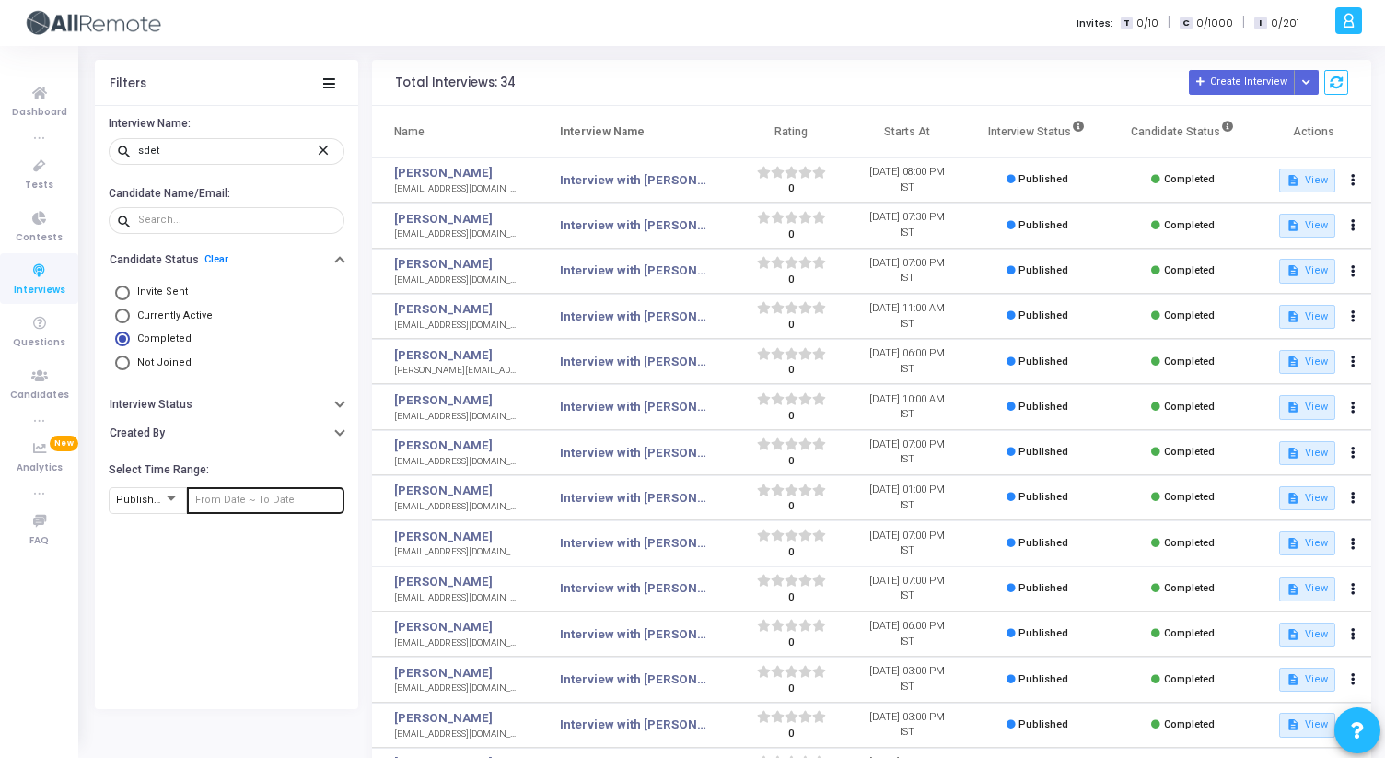
click at [227, 498] on input "text" at bounding box center [266, 499] width 142 height 11
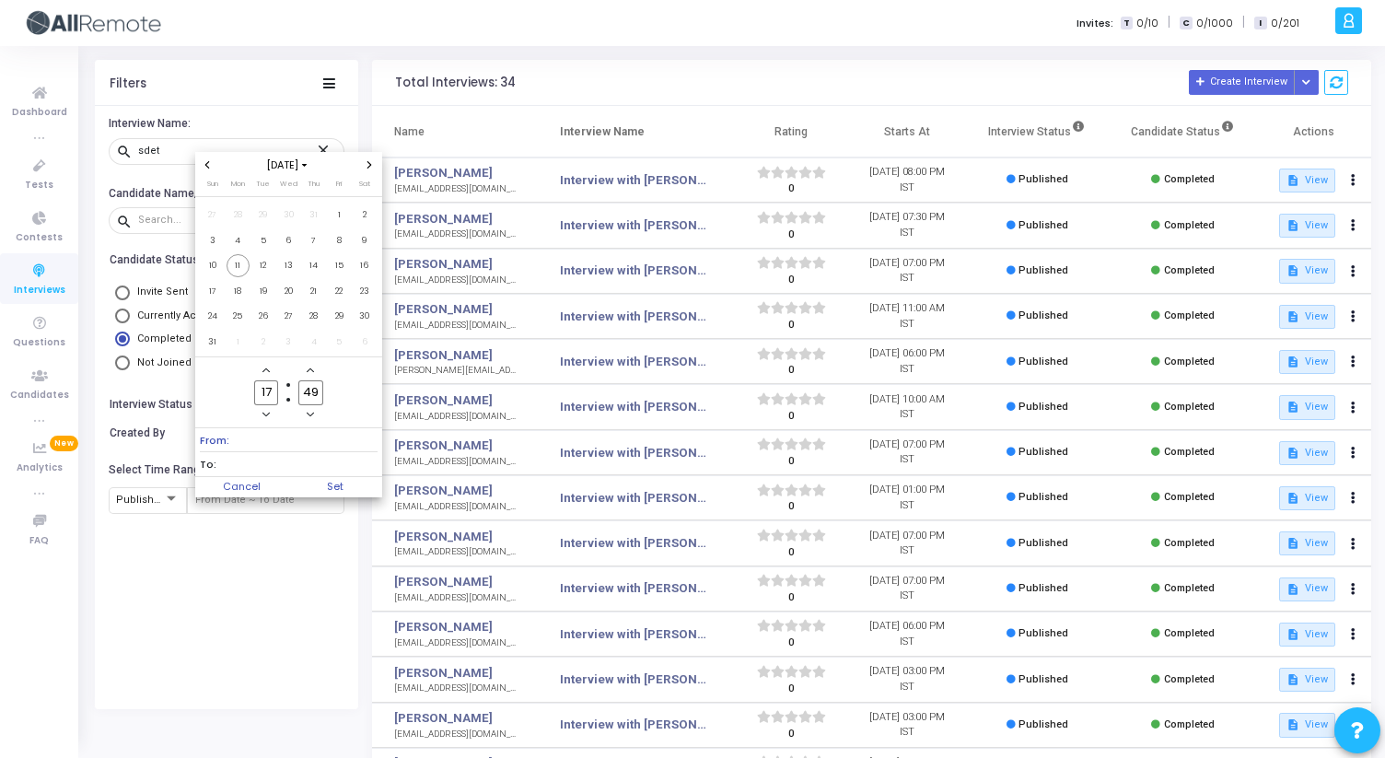
click at [206, 168] on span "Previous month" at bounding box center [208, 165] width 16 height 16
click at [267, 219] on span "1" at bounding box center [262, 214] width 23 height 23
click at [371, 171] on span "Next month" at bounding box center [370, 165] width 16 height 16
click at [241, 264] on span "11" at bounding box center [237, 265] width 23 height 23
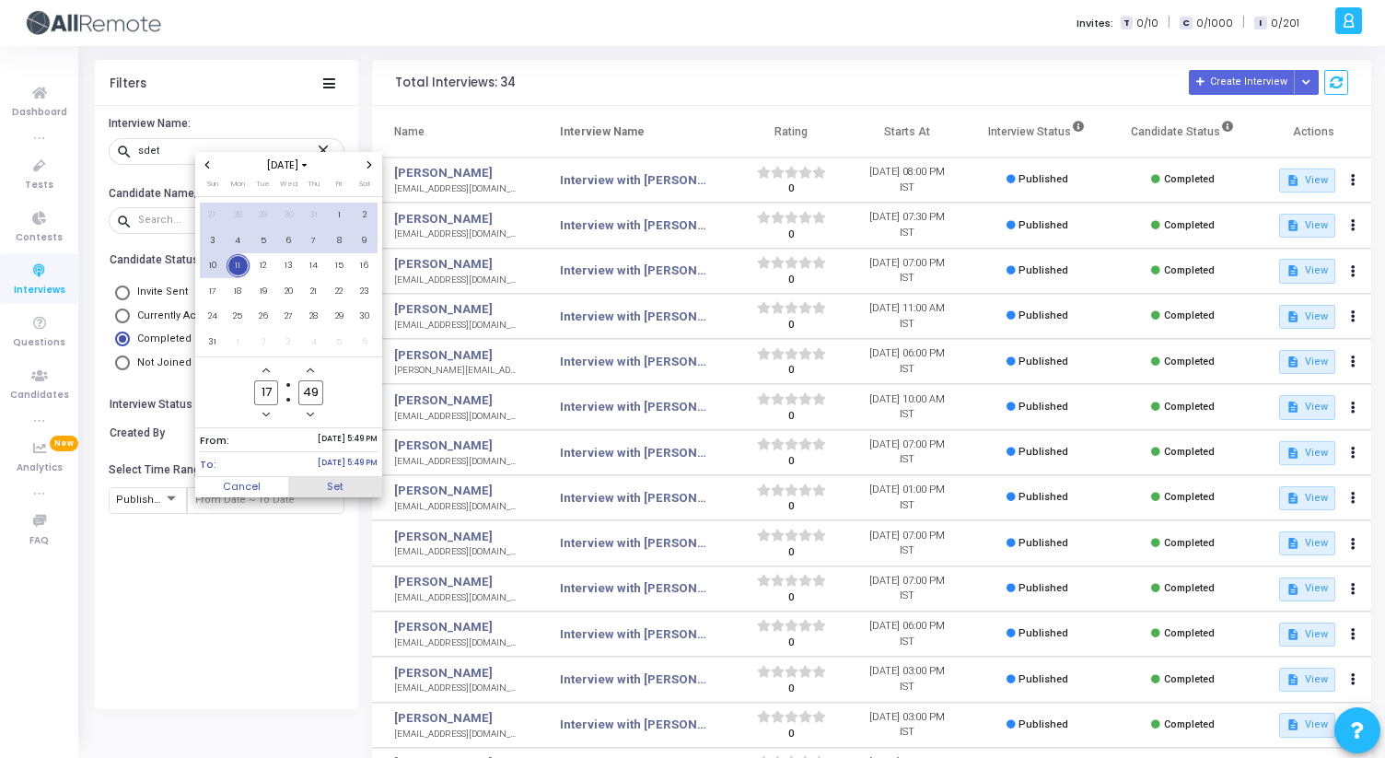
click at [340, 484] on span "Set" at bounding box center [335, 487] width 94 height 20
type input "[DATE] 5:49 PM - [DATE] 5:49 PM"
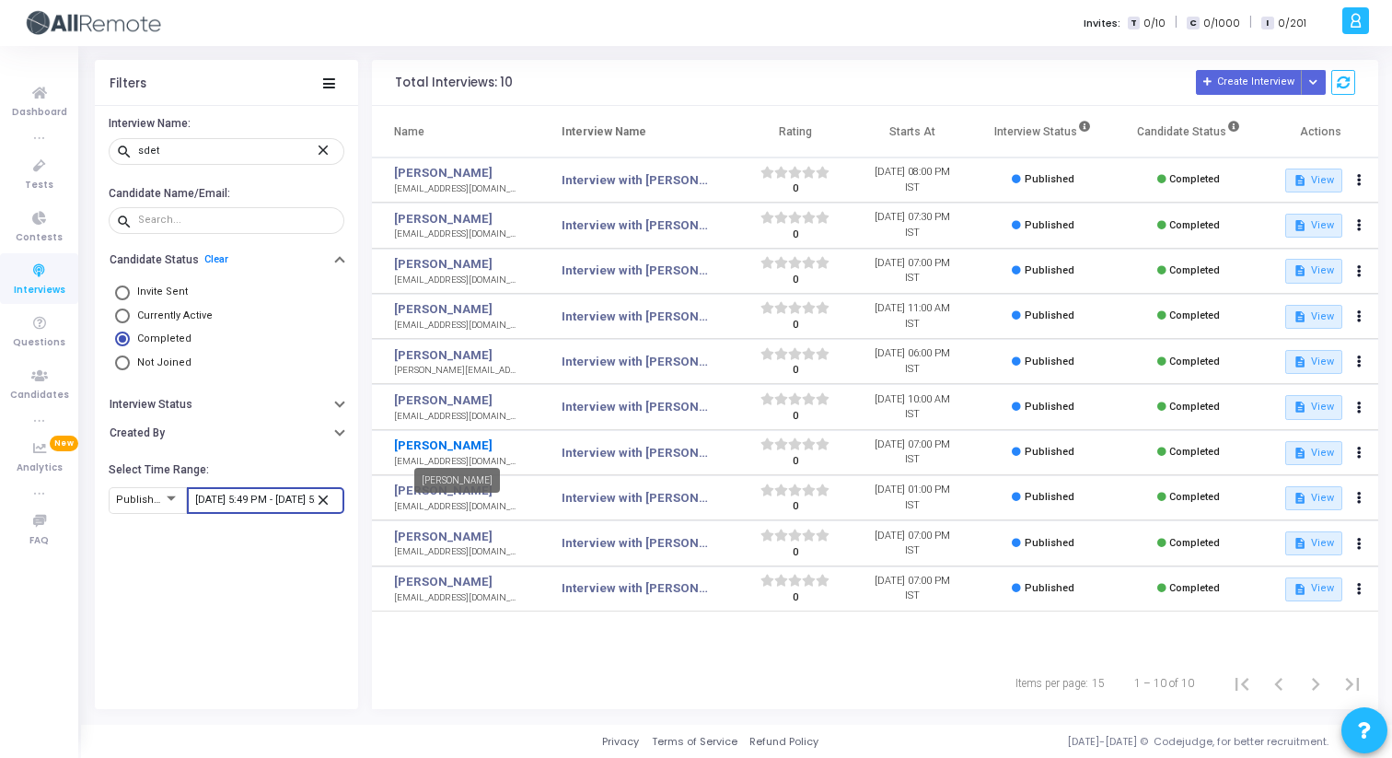
click at [453, 442] on link "[PERSON_NAME]" at bounding box center [457, 445] width 127 height 18
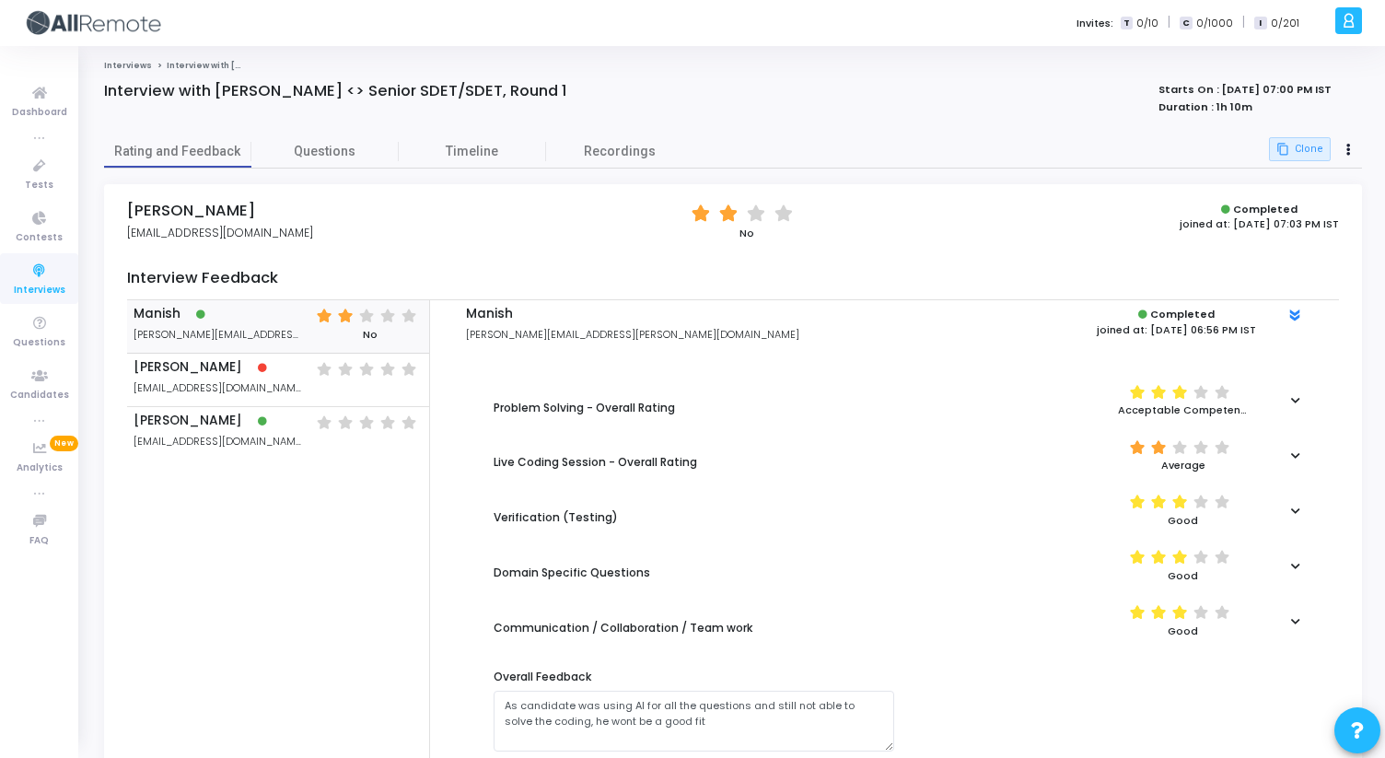
drag, startPoint x: 127, startPoint y: 213, endPoint x: 298, endPoint y: 211, distance: 171.2
click at [298, 211] on div "[PERSON_NAME] [EMAIL_ADDRESS][DOMAIN_NAME] (*) (*) ( ) ( ) No Completed joined …" at bounding box center [733, 222] width 1212 height 40
drag, startPoint x: 1211, startPoint y: 87, endPoint x: 1264, endPoint y: 89, distance: 53.4
click at [1264, 89] on strong "Starts On : [DATE] 07:00 PM IST" at bounding box center [1244, 89] width 173 height 15
click at [1203, 90] on strong "Starts On : [DATE] 07:00 PM IST" at bounding box center [1244, 89] width 173 height 15
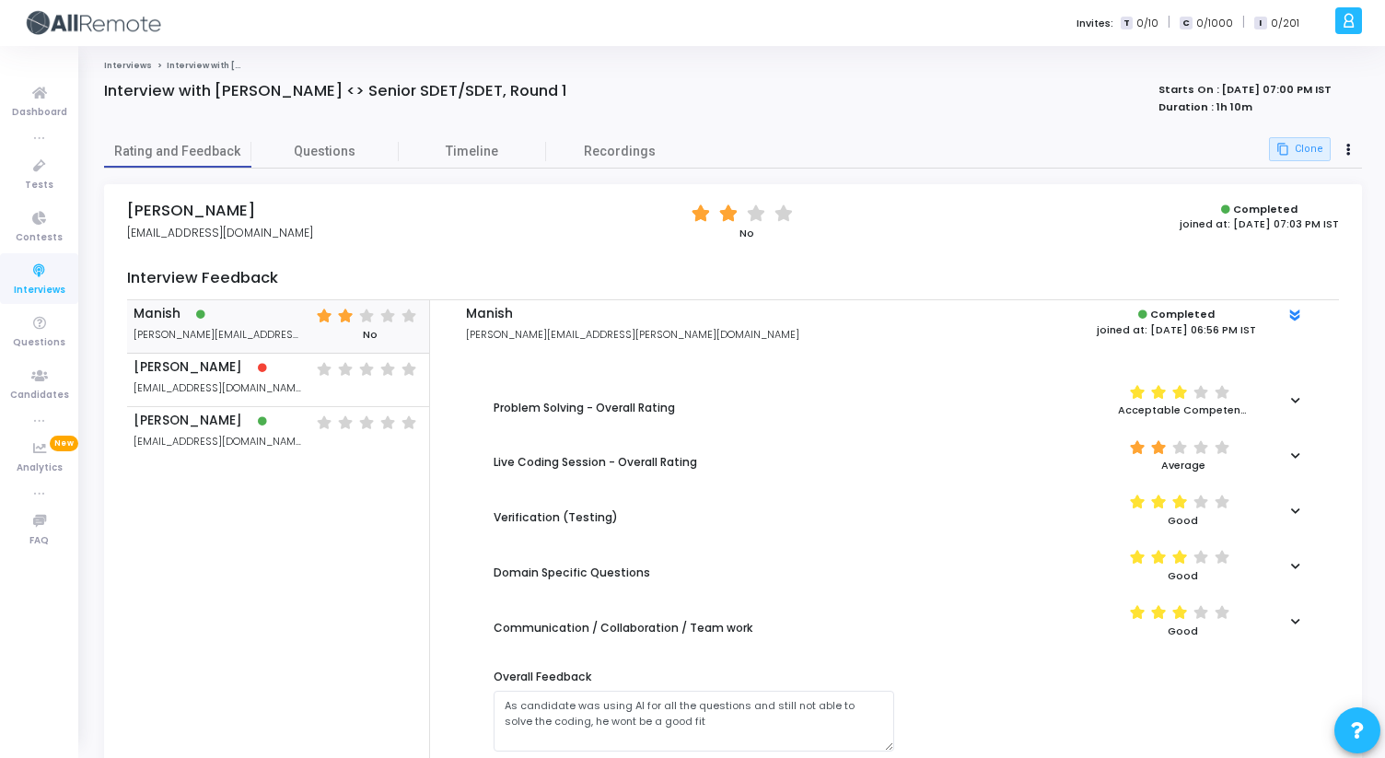
drag, startPoint x: 1209, startPoint y: 90, endPoint x: 1266, endPoint y: 92, distance: 57.1
click at [1266, 92] on strong "Starts On : [DATE] 07:00 PM IST" at bounding box center [1244, 89] width 173 height 15
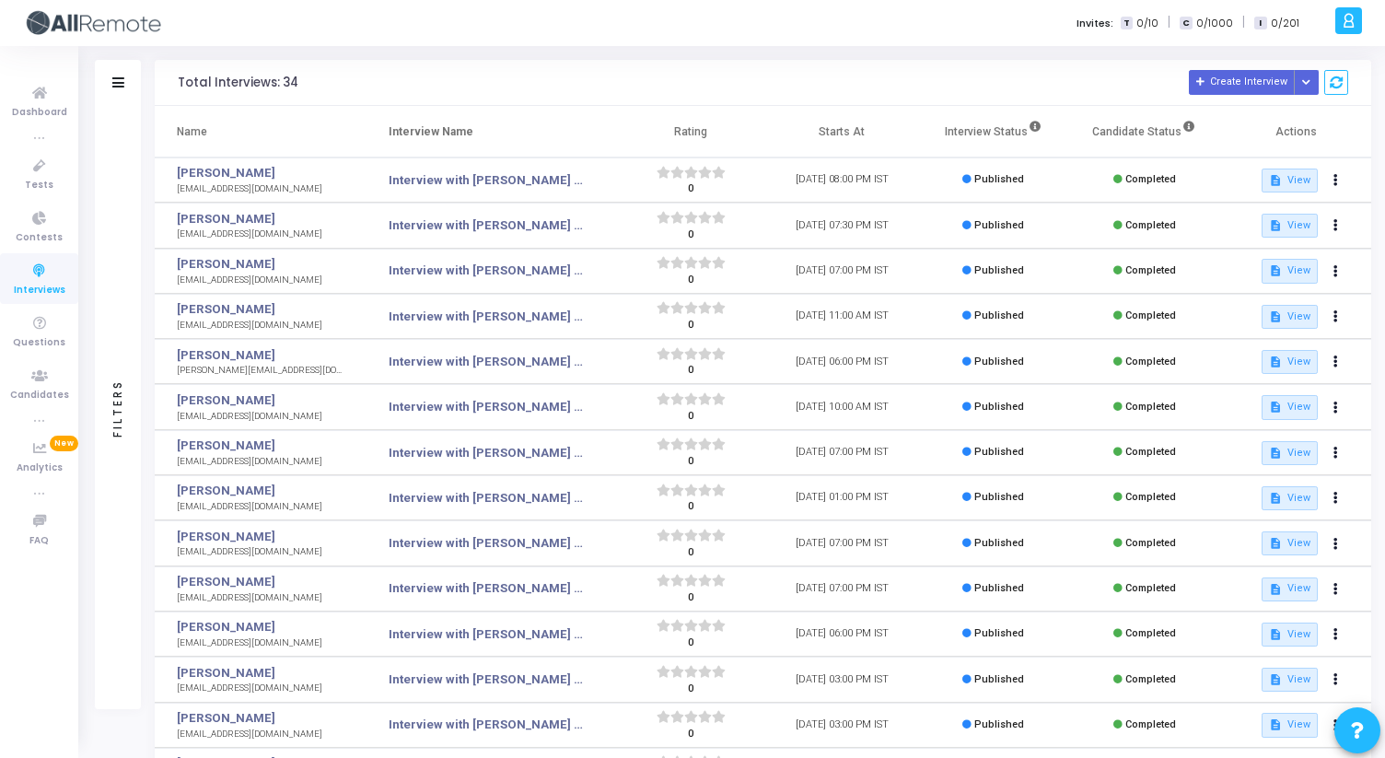
click at [126, 83] on div "Filters" at bounding box center [118, 83] width 46 height 46
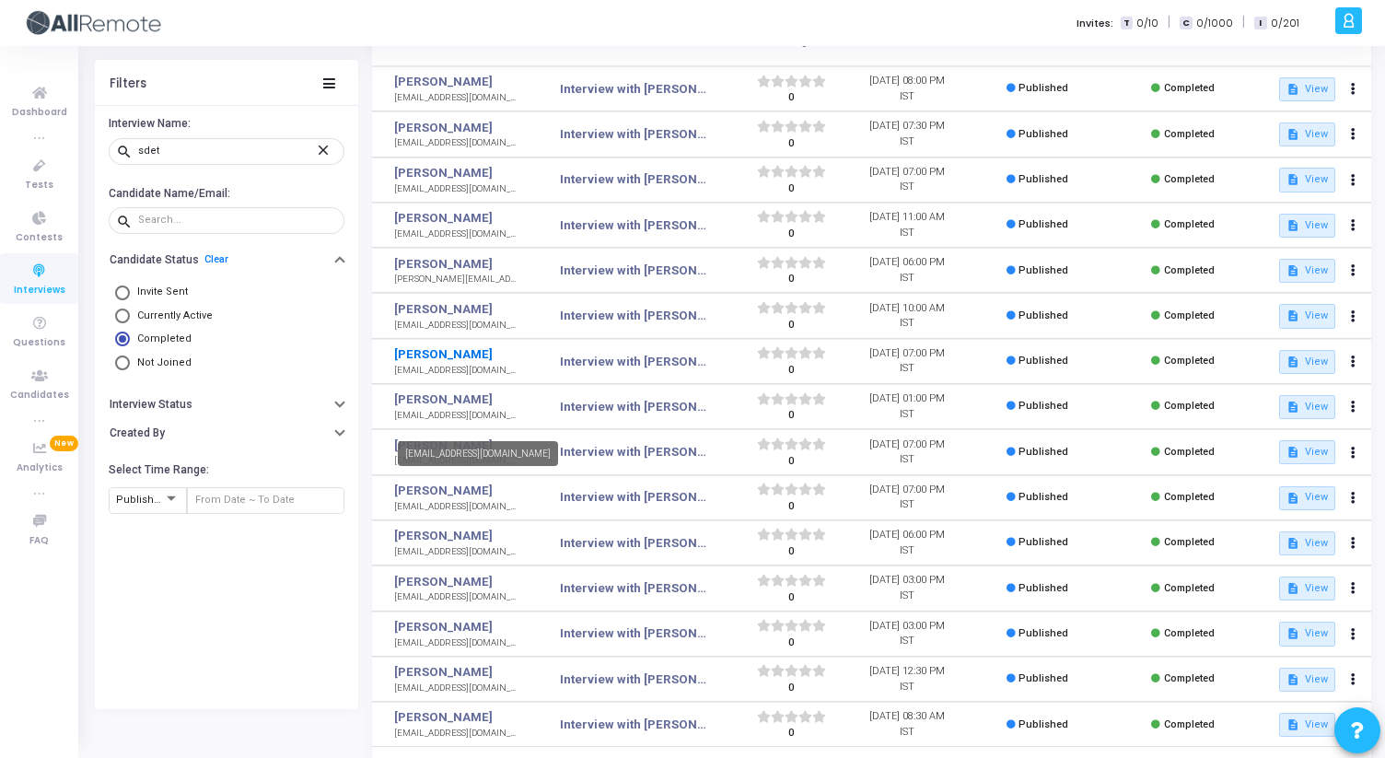
scroll to position [118, 0]
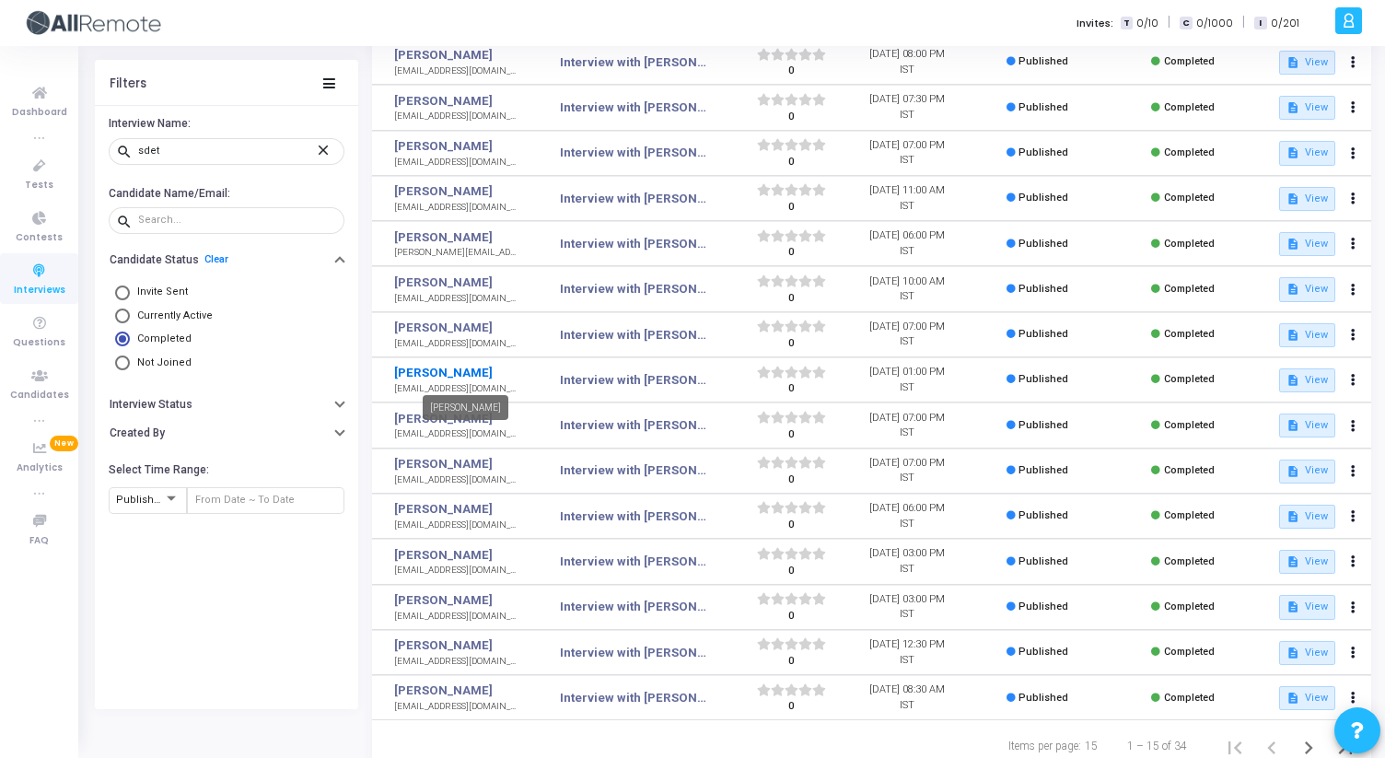
click at [435, 374] on link "[PERSON_NAME]" at bounding box center [456, 373] width 125 height 18
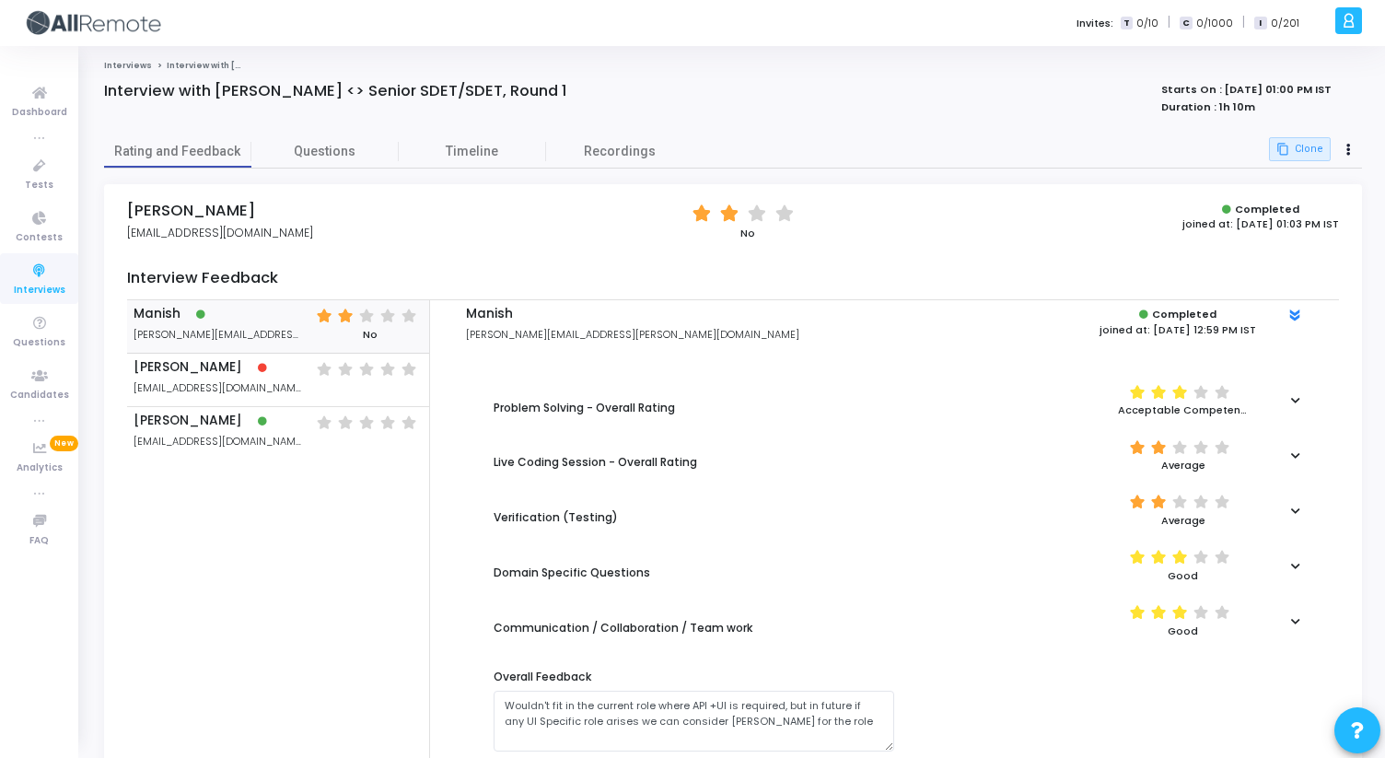
drag, startPoint x: 130, startPoint y: 211, endPoint x: 267, endPoint y: 203, distance: 137.4
click at [267, 203] on h4 "[PERSON_NAME]" at bounding box center [220, 211] width 186 height 18
drag, startPoint x: 1213, startPoint y: 91, endPoint x: 1268, endPoint y: 91, distance: 54.3
click at [1268, 91] on strong "Starts On : [DATE] 01:00 PM IST" at bounding box center [1246, 89] width 170 height 15
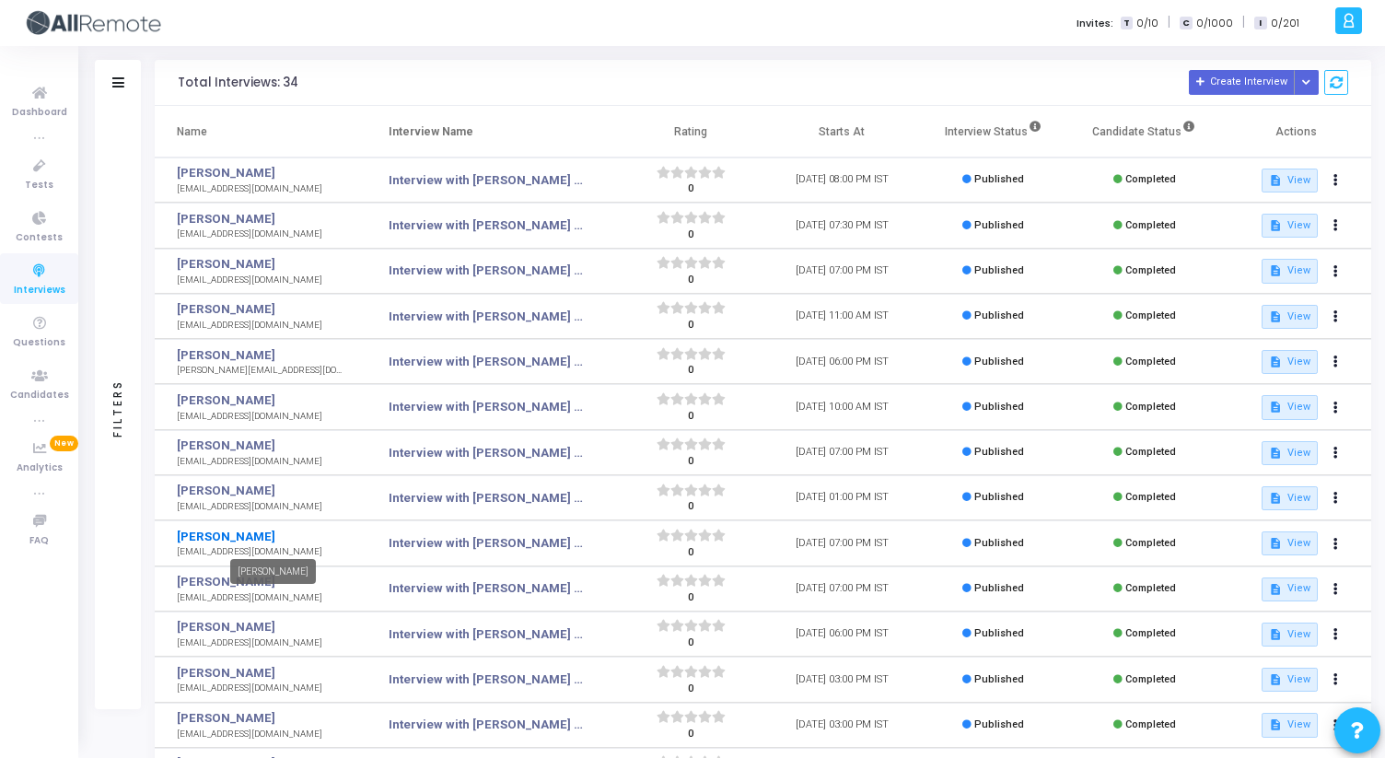
click at [196, 535] on link "[PERSON_NAME]" at bounding box center [262, 537] width 171 height 18
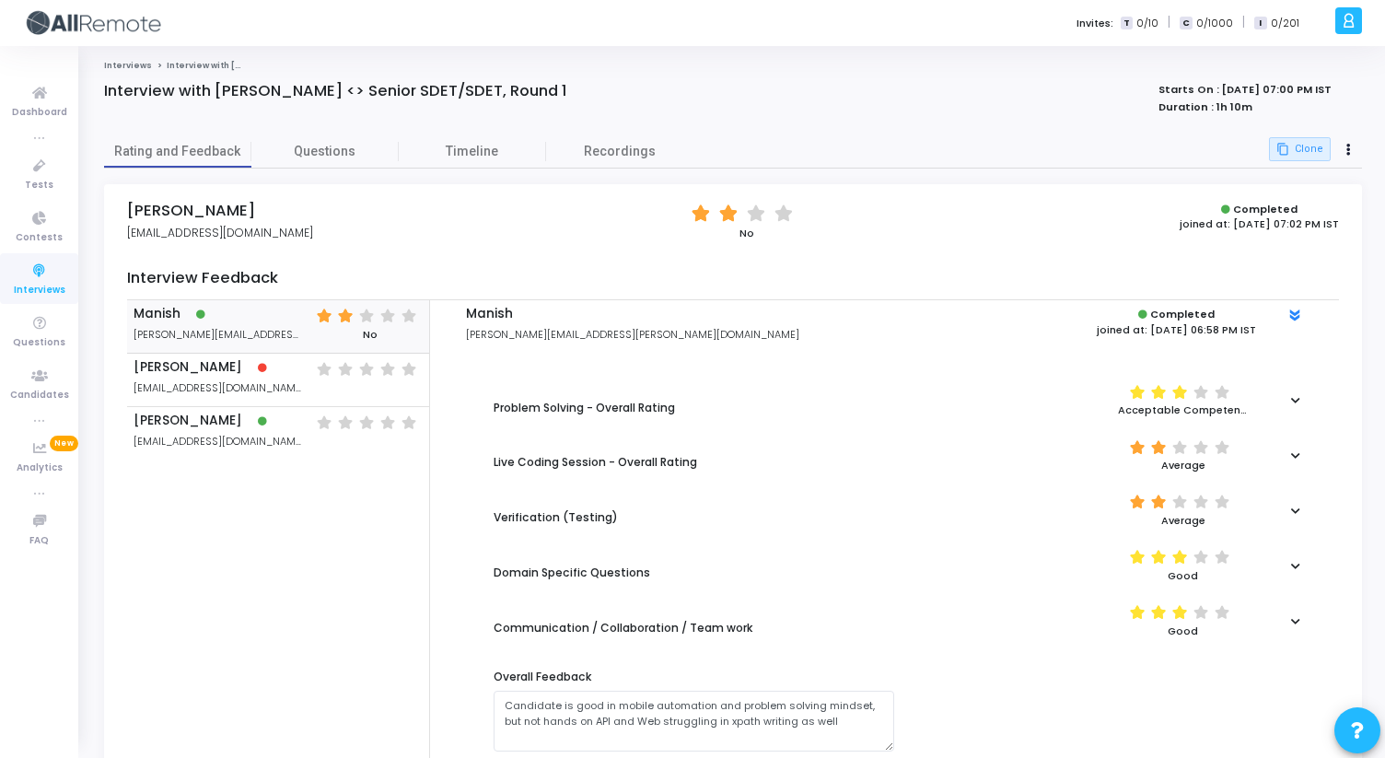
drag, startPoint x: 128, startPoint y: 204, endPoint x: 239, endPoint y: 204, distance: 111.4
click at [239, 204] on h4 "[PERSON_NAME]" at bounding box center [220, 211] width 186 height 18
drag, startPoint x: 1210, startPoint y: 89, endPoint x: 1268, endPoint y: 88, distance: 58.0
click at [1268, 88] on strong "Starts On : [DATE] 07:00 PM IST" at bounding box center [1244, 89] width 173 height 15
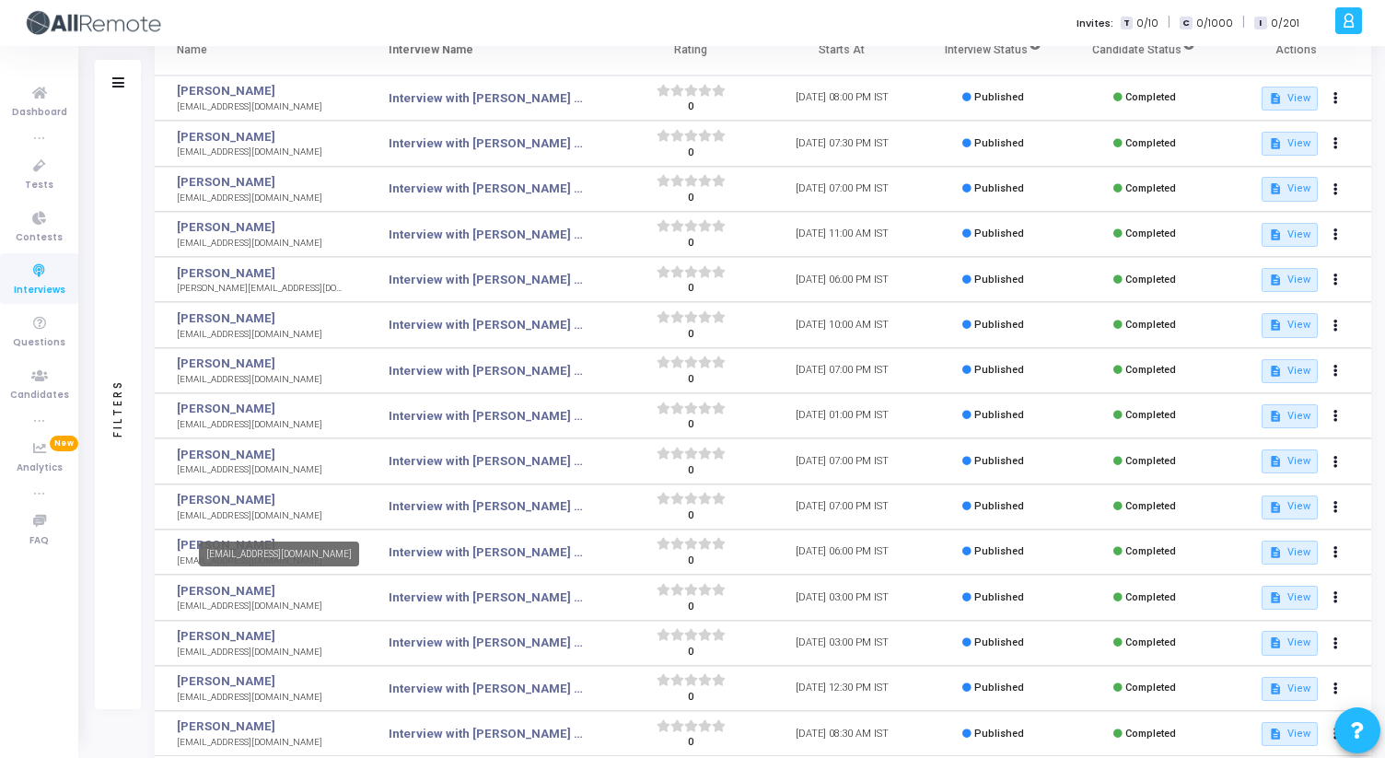
scroll to position [85, 0]
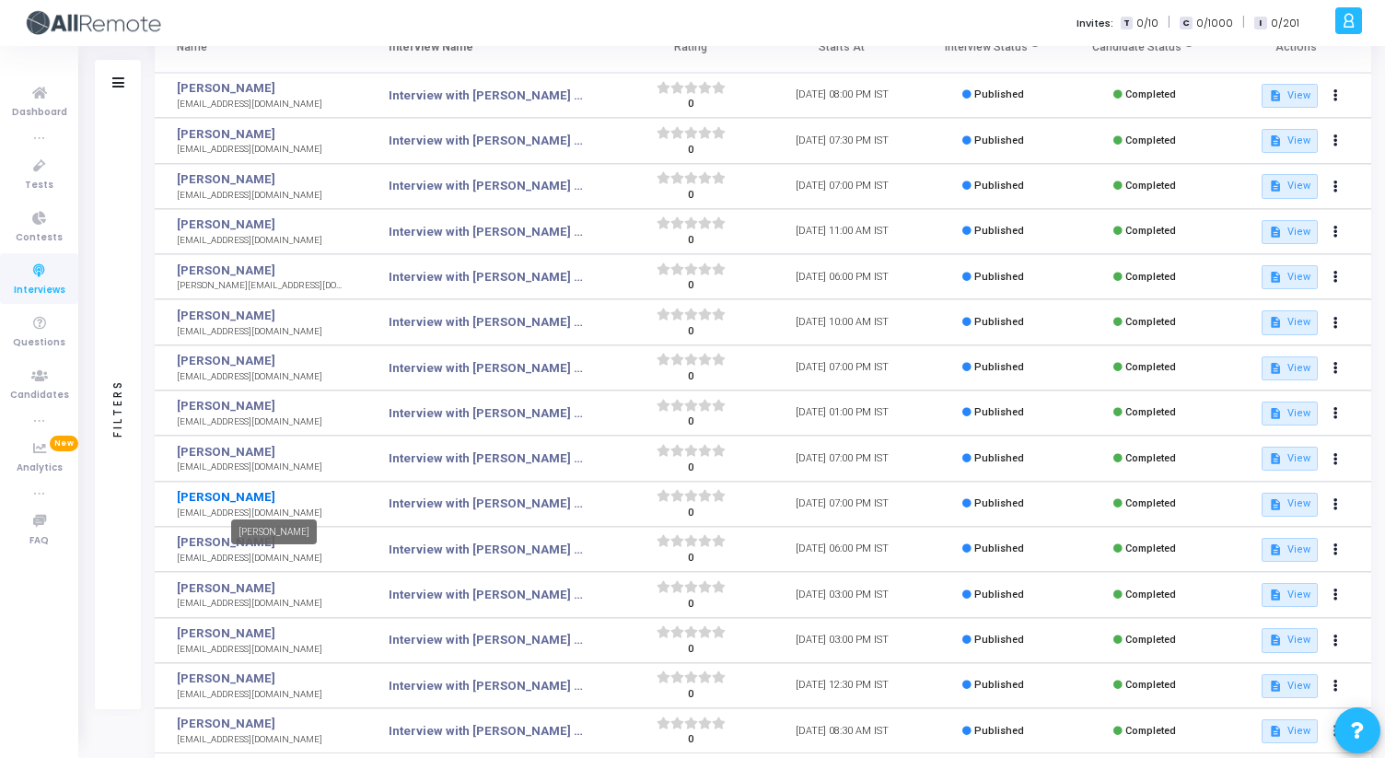
click at [197, 494] on link "[PERSON_NAME]" at bounding box center [262, 497] width 171 height 18
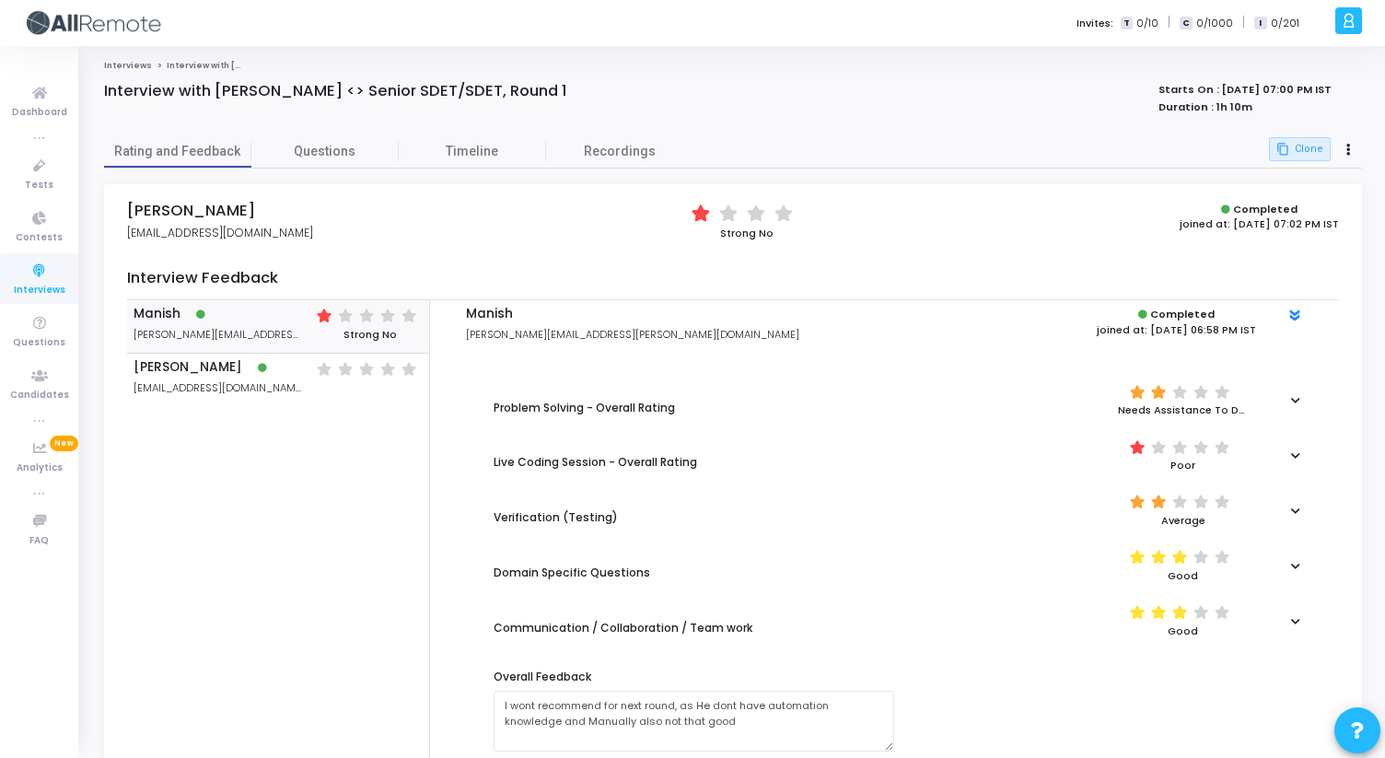
drag, startPoint x: 130, startPoint y: 210, endPoint x: 239, endPoint y: 210, distance: 109.6
click at [239, 210] on h4 "[PERSON_NAME]" at bounding box center [220, 211] width 186 height 18
drag, startPoint x: 1210, startPoint y: 94, endPoint x: 1267, endPoint y: 93, distance: 57.1
click at [1267, 93] on strong "Starts On : [DATE] 07:00 PM IST" at bounding box center [1244, 89] width 173 height 15
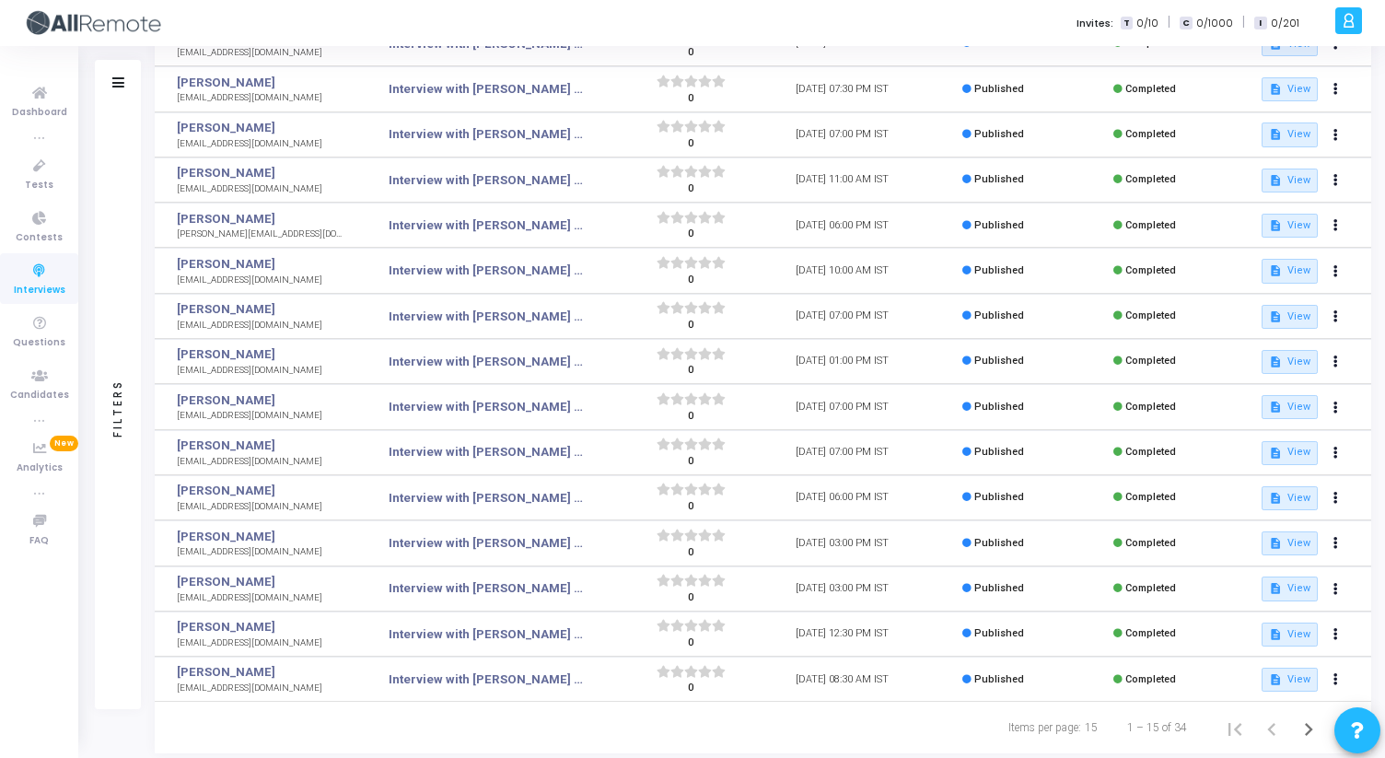
scroll to position [137, 0]
click at [119, 79] on icon at bounding box center [118, 82] width 12 height 10
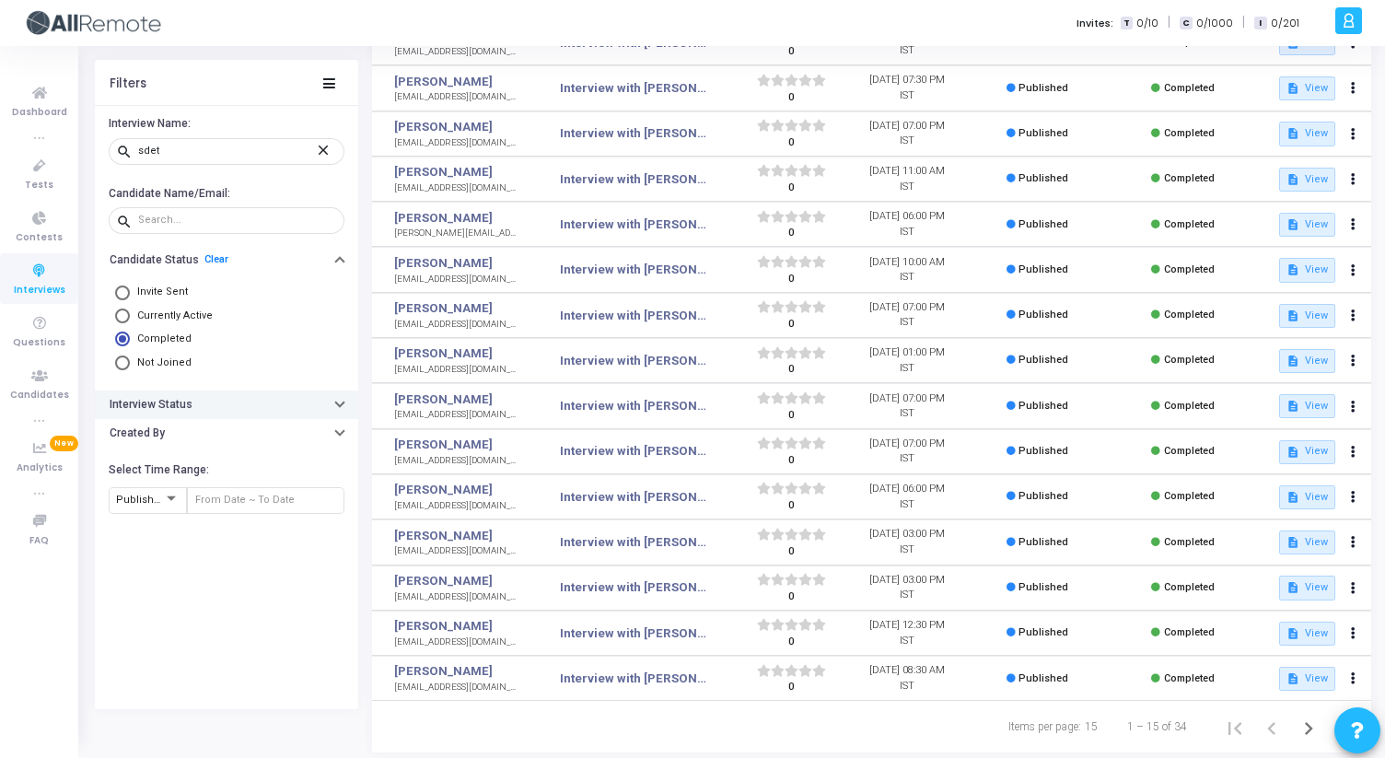
click at [336, 403] on icon "button" at bounding box center [339, 402] width 7 height 5
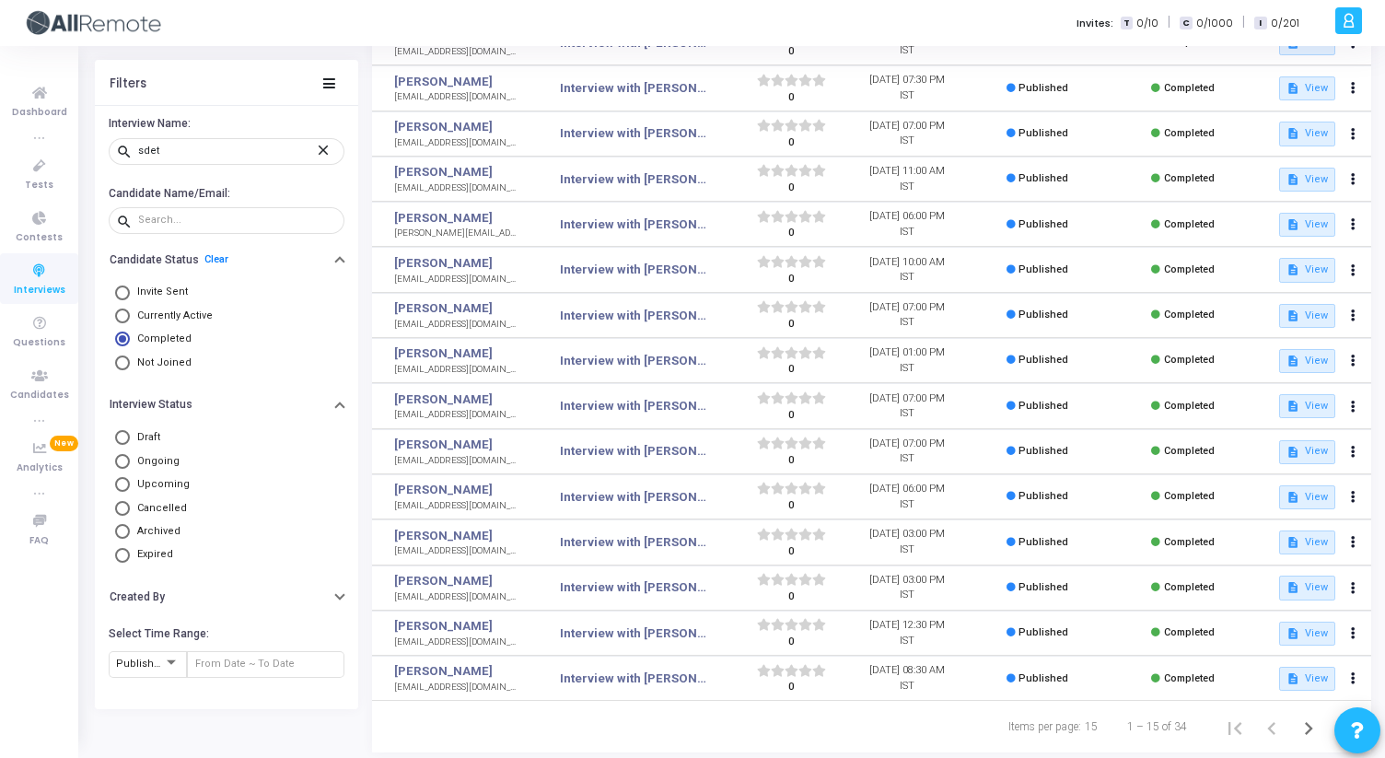
scroll to position [180, 0]
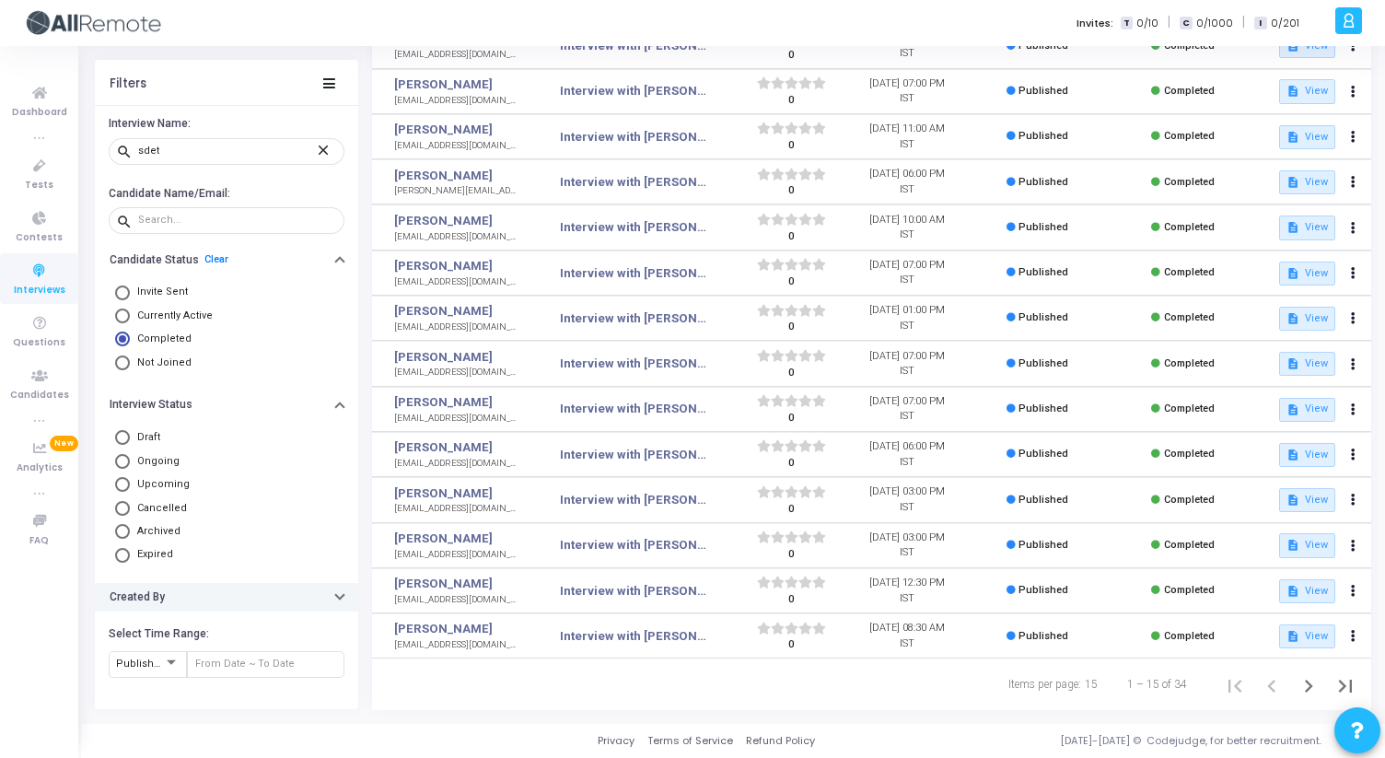
click at [343, 606] on button "Created By" at bounding box center [226, 597] width 263 height 29
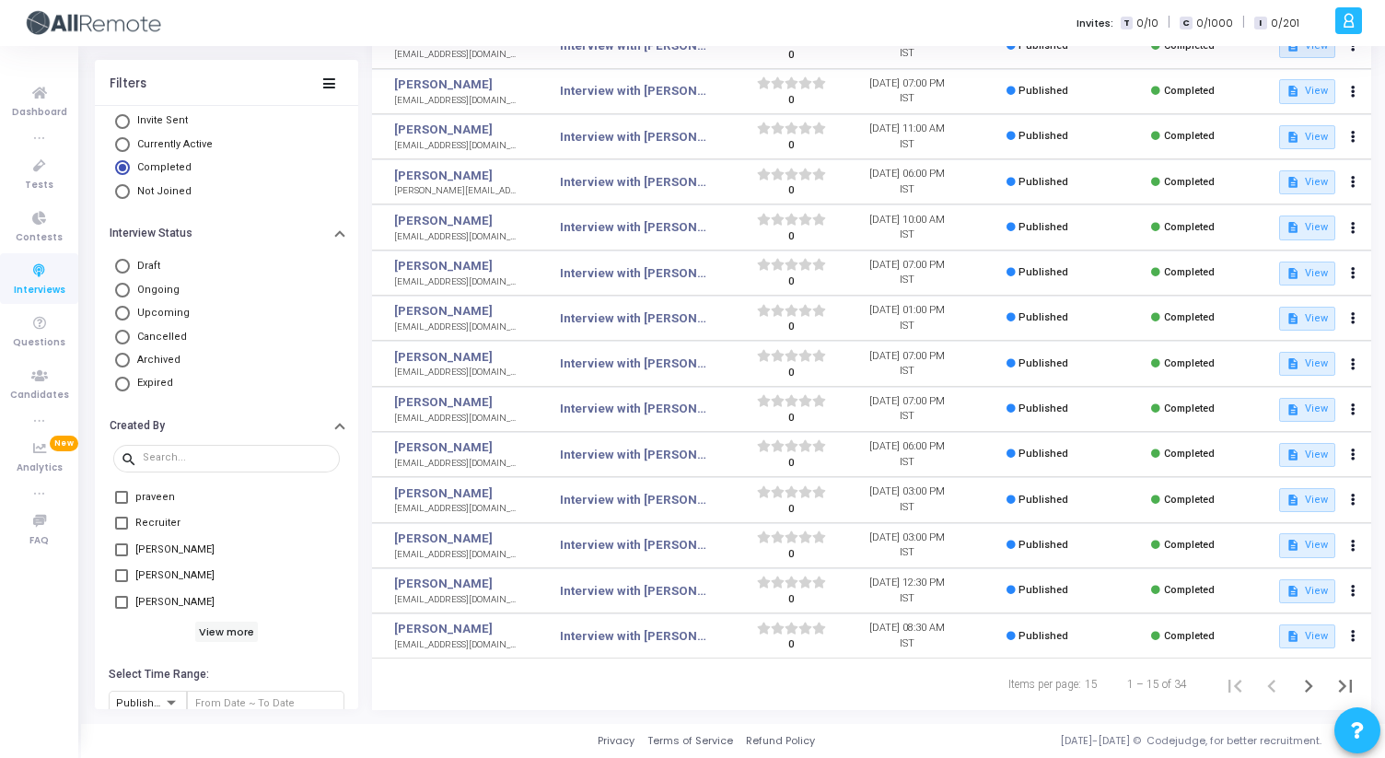
scroll to position [200, 0]
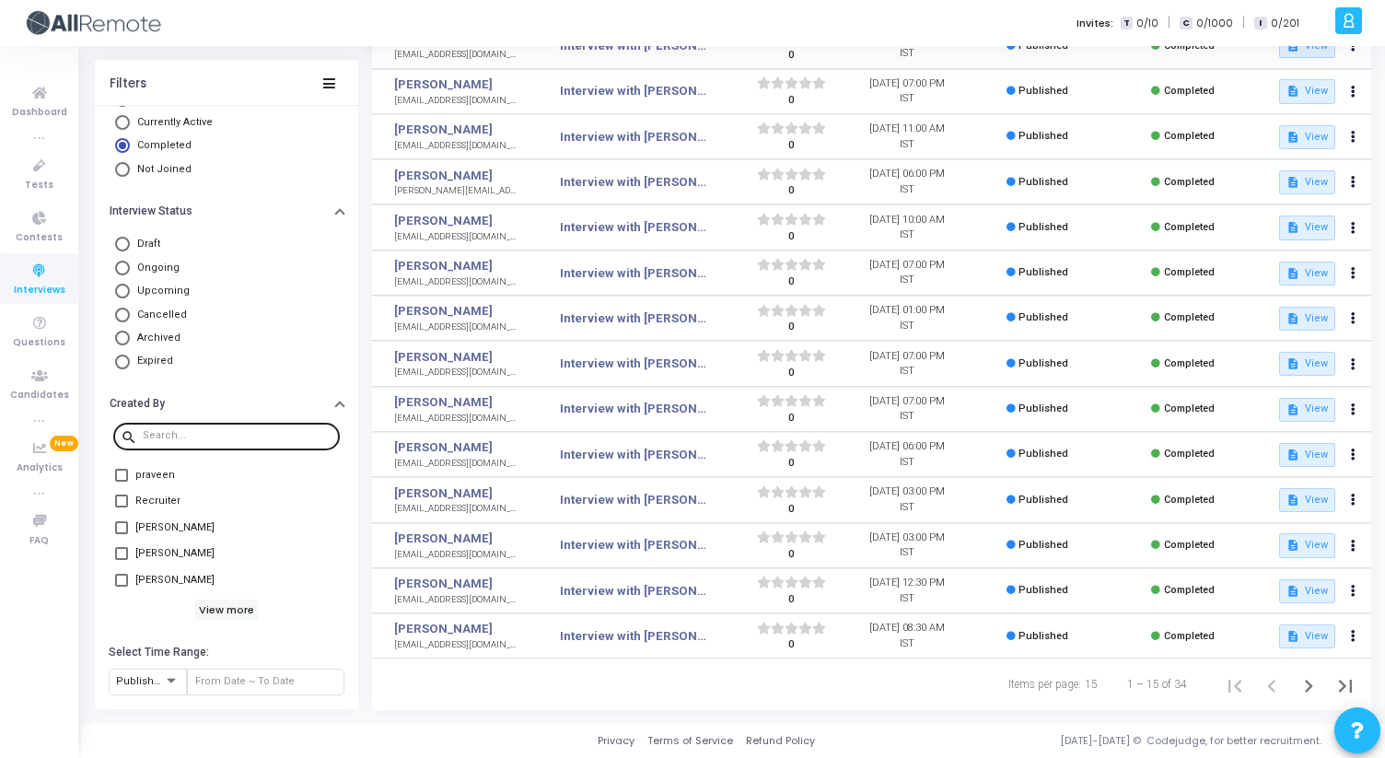
click at [173, 434] on input "text" at bounding box center [238, 435] width 190 height 11
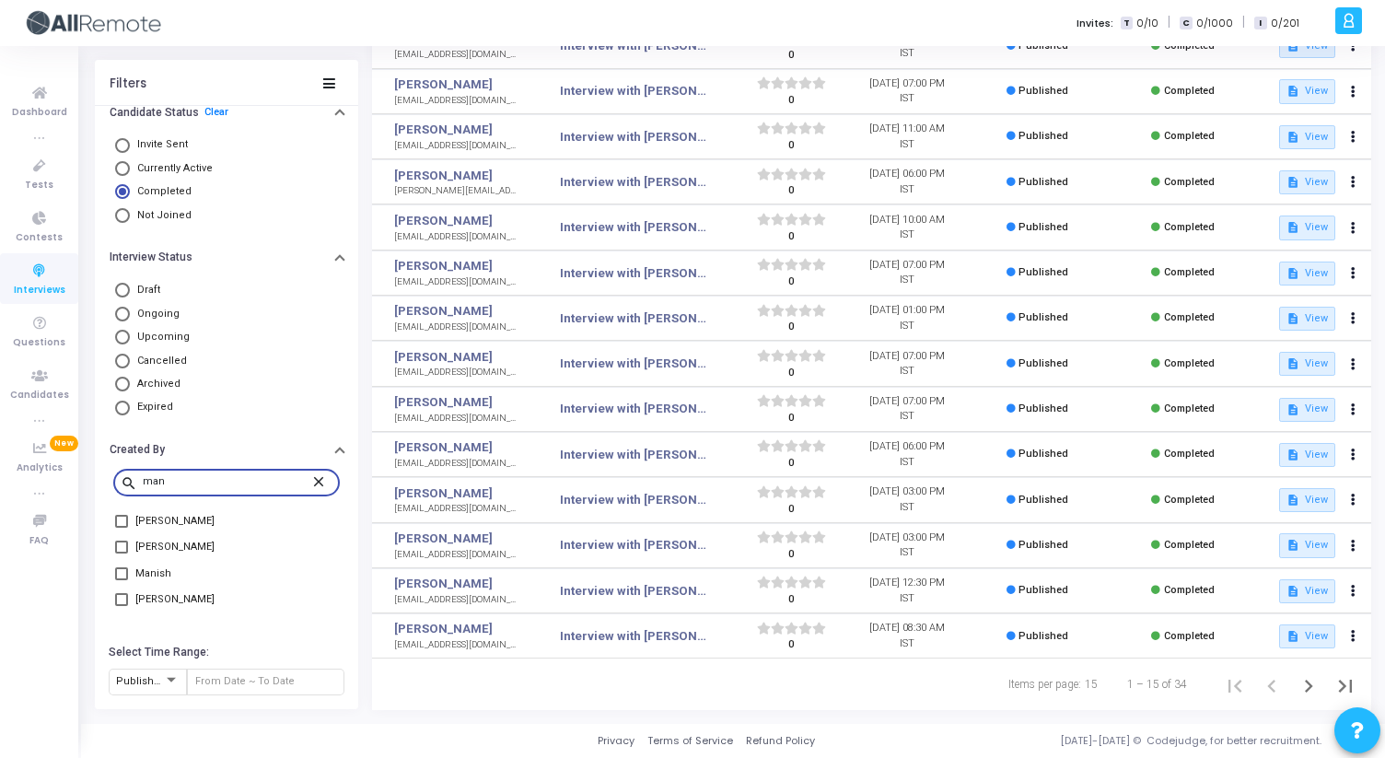
scroll to position [75, 0]
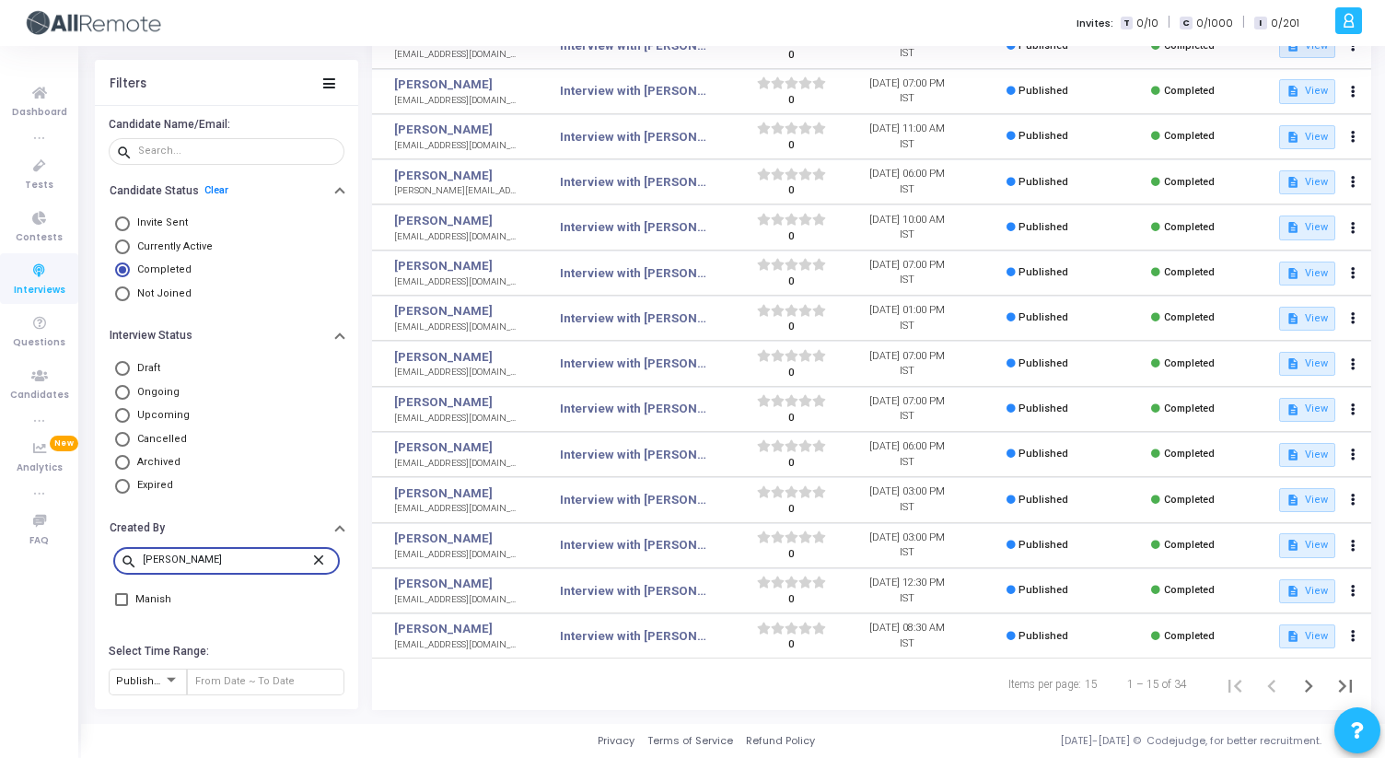
type input "[PERSON_NAME]"
click at [122, 602] on span at bounding box center [121, 599] width 13 height 13
click at [122, 606] on input "Manish" at bounding box center [121, 606] width 1 height 1
checkbox input "true"
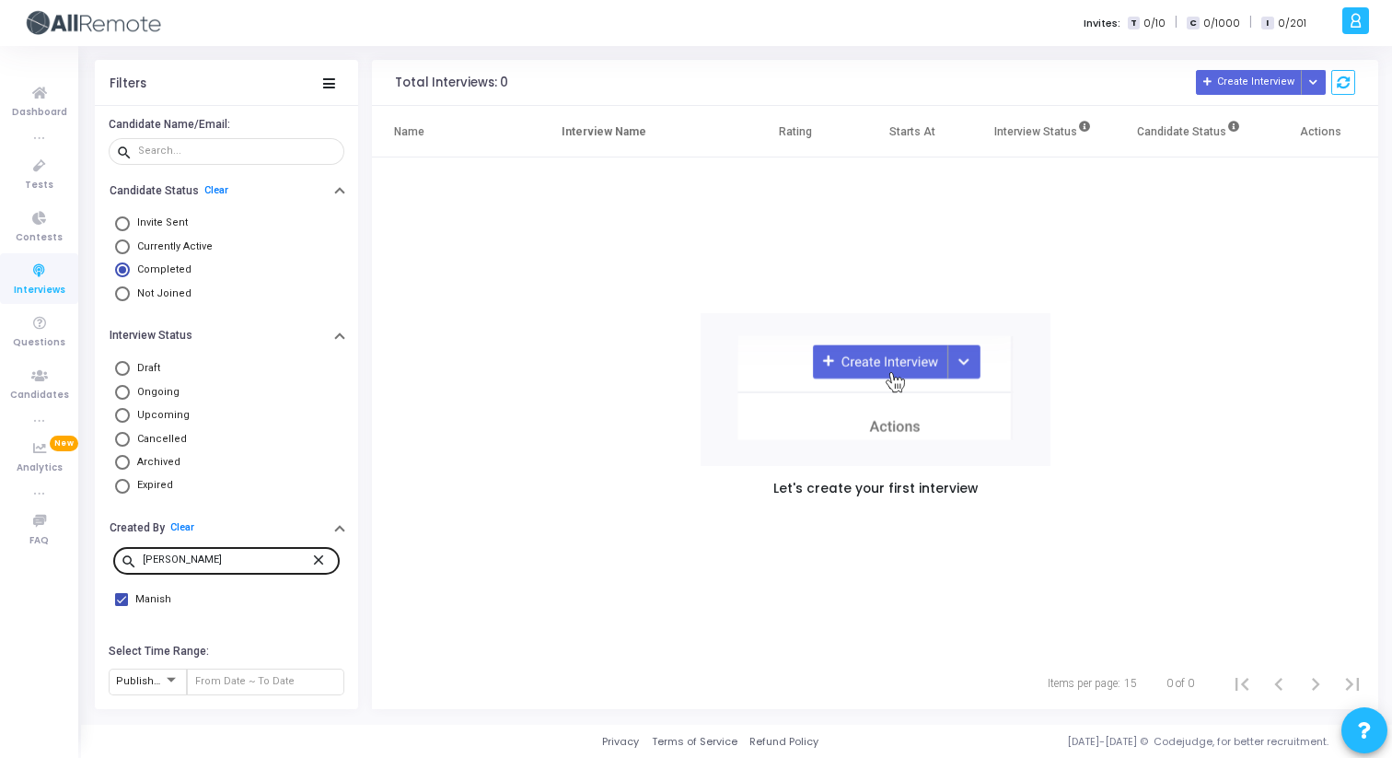
click at [310, 554] on mat-icon "close" at bounding box center [321, 559] width 22 height 17
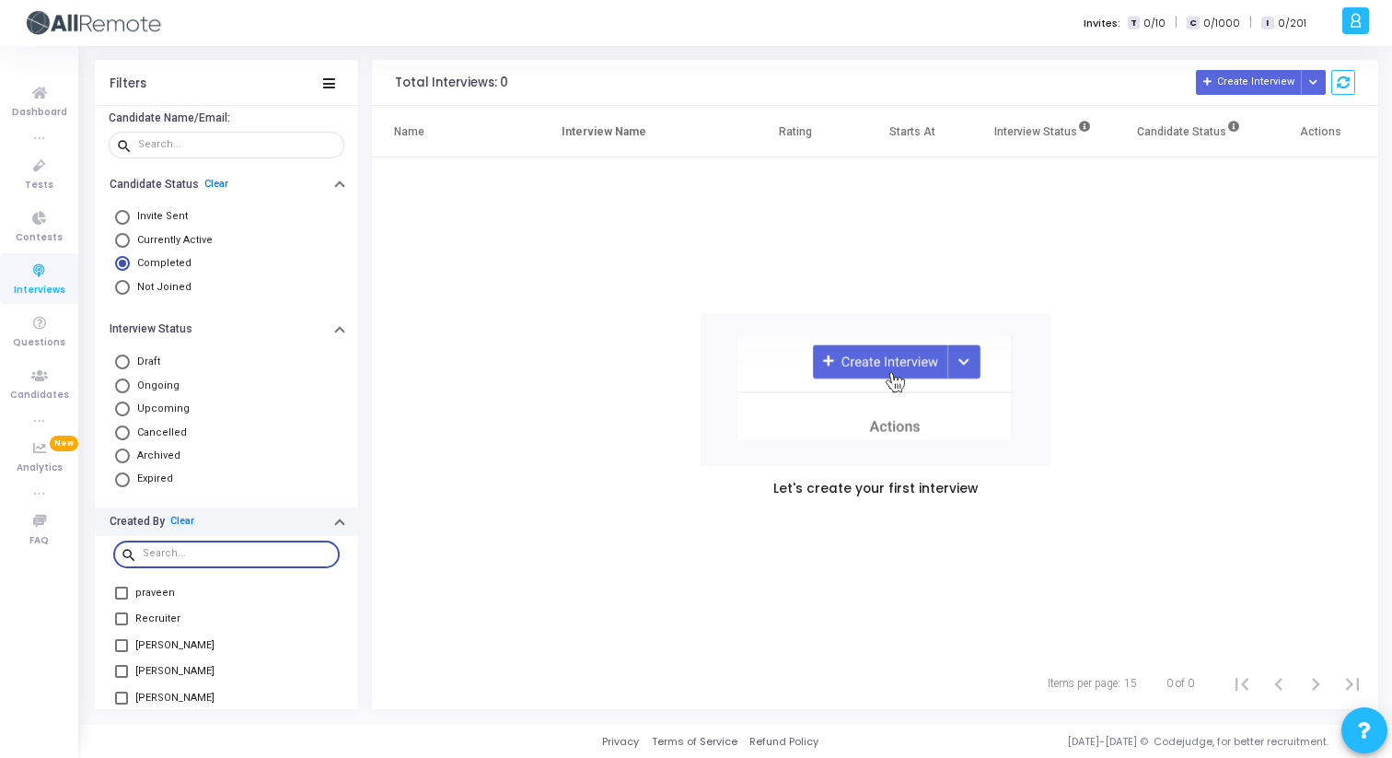
click at [336, 526] on icon "button" at bounding box center [339, 524] width 7 height 5
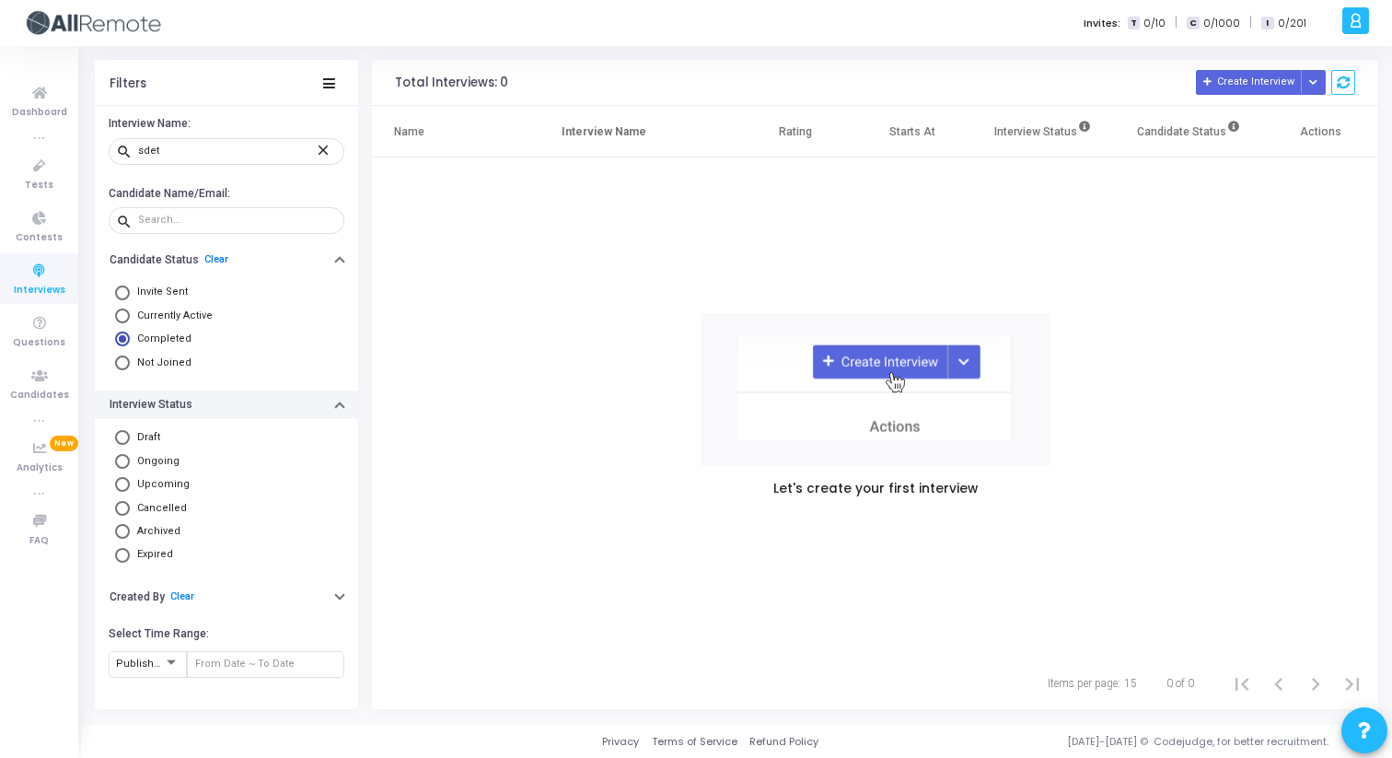
click at [343, 408] on icon "button" at bounding box center [339, 407] width 7 height 5
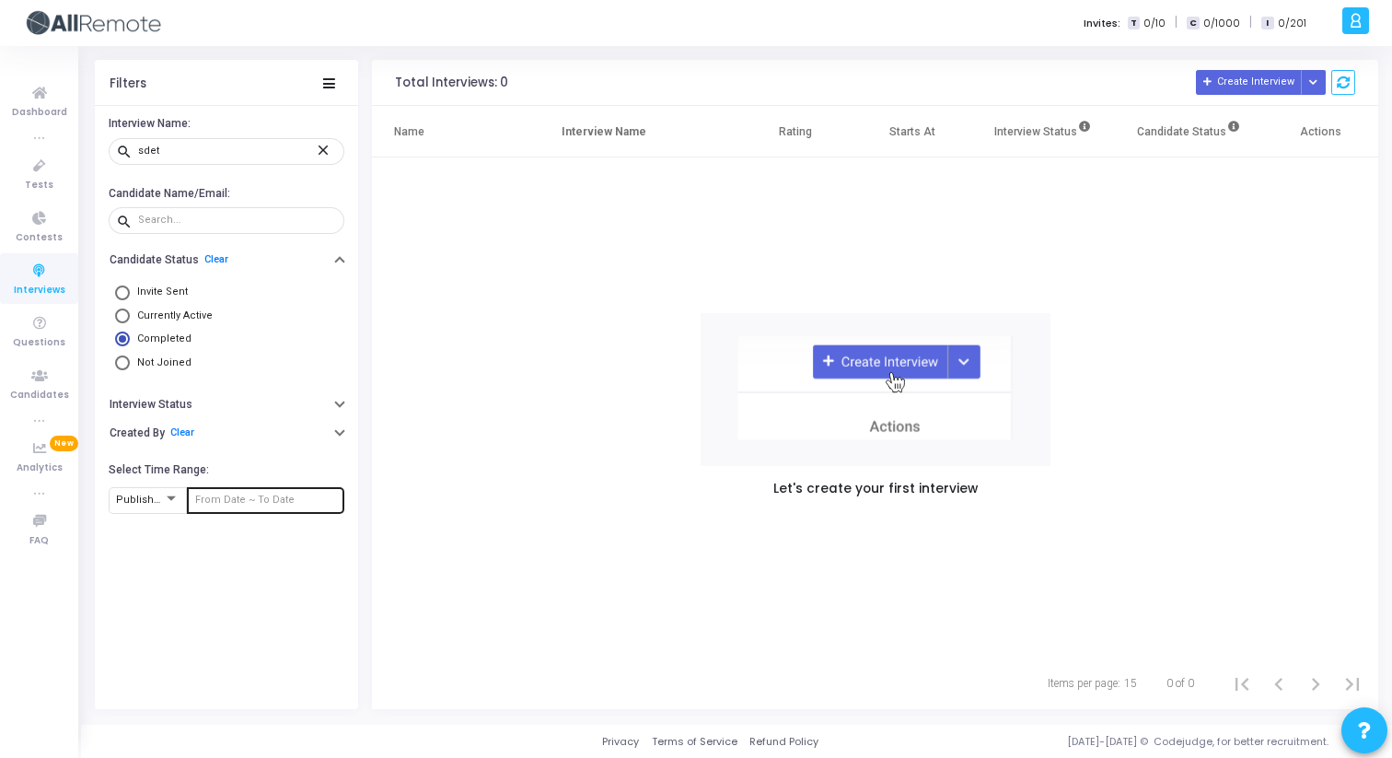
click at [222, 496] on input "text" at bounding box center [266, 499] width 142 height 11
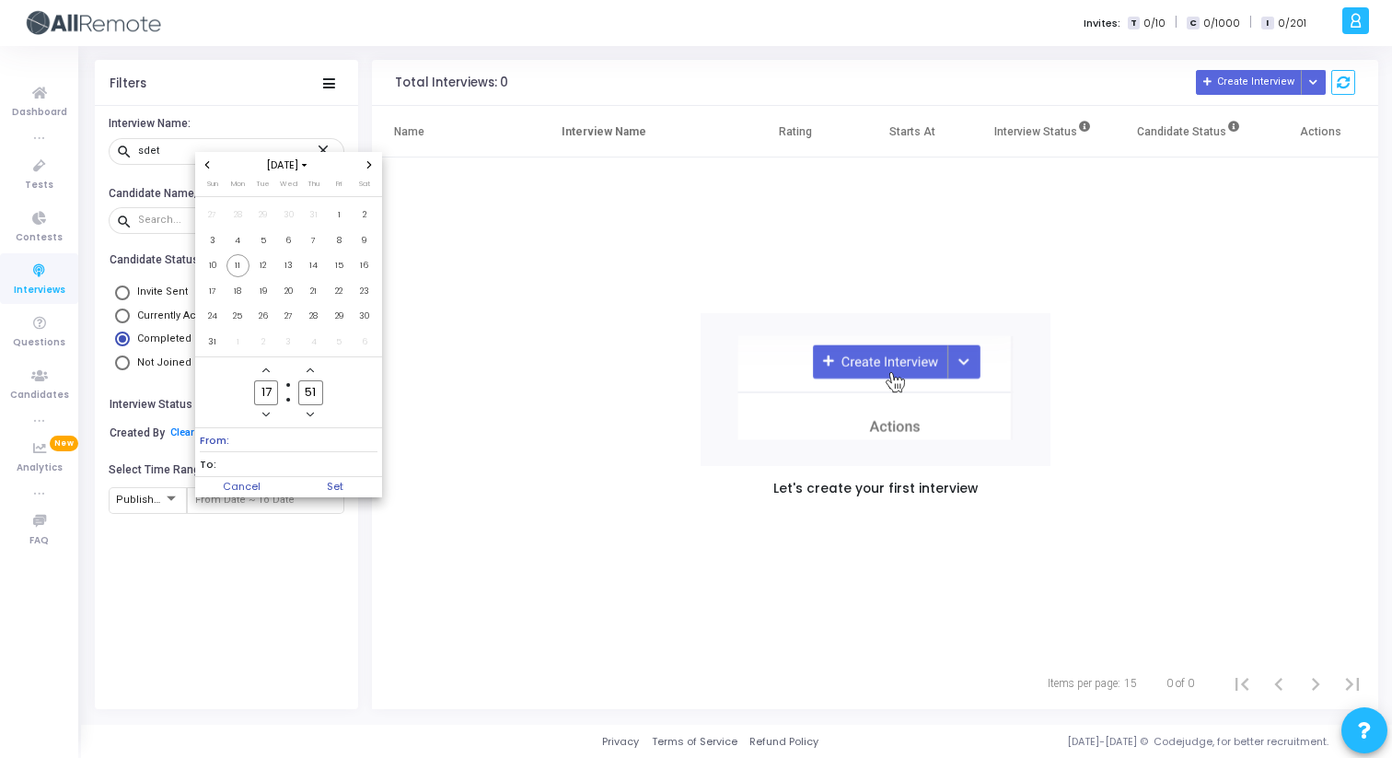
click at [209, 167] on icon "Previous month" at bounding box center [206, 164] width 7 height 7
click at [265, 208] on span "1" at bounding box center [262, 214] width 23 height 23
click at [368, 165] on icon "Next month" at bounding box center [368, 164] width 7 height 7
click at [239, 263] on span "11" at bounding box center [237, 265] width 23 height 23
click at [354, 498] on div at bounding box center [696, 379] width 1392 height 758
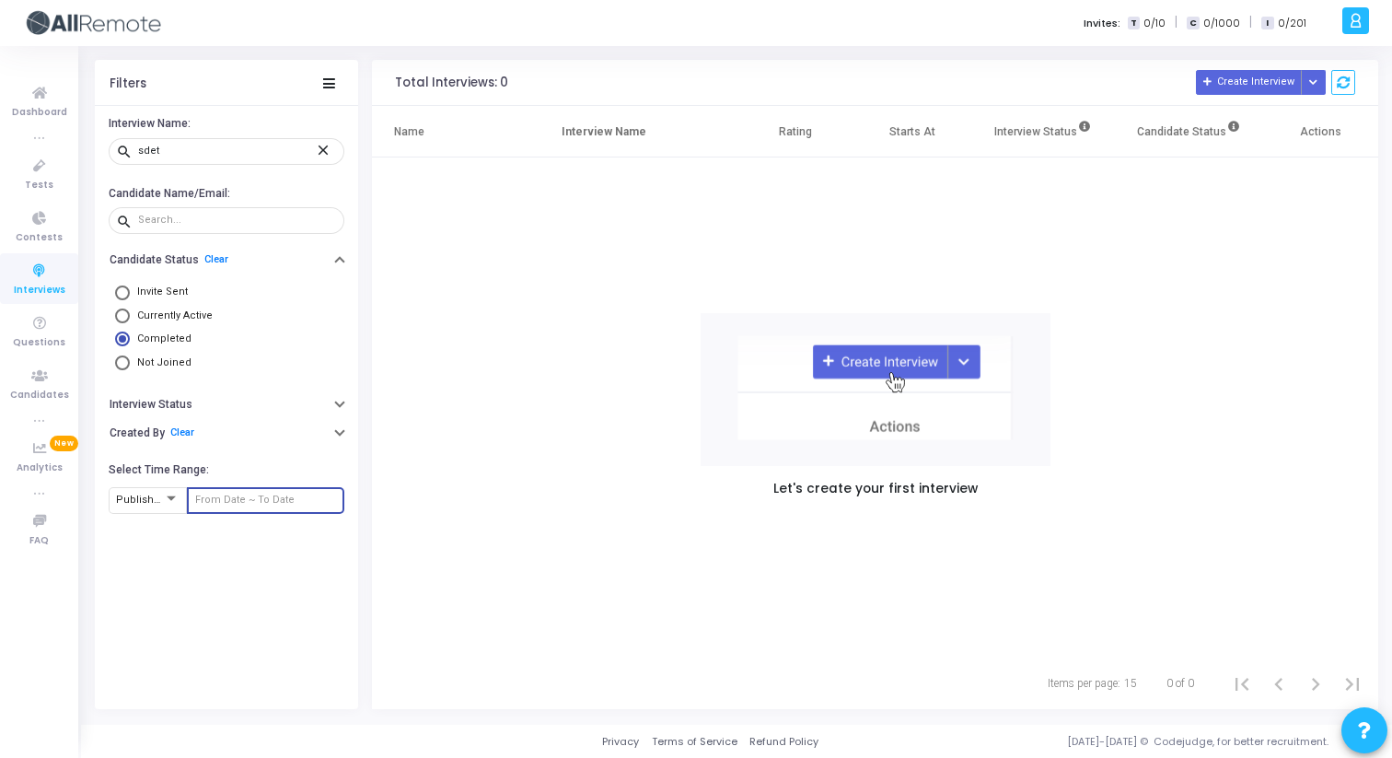
click at [286, 495] on div at bounding box center [266, 498] width 142 height 29
click at [282, 505] on input "text" at bounding box center [266, 499] width 142 height 11
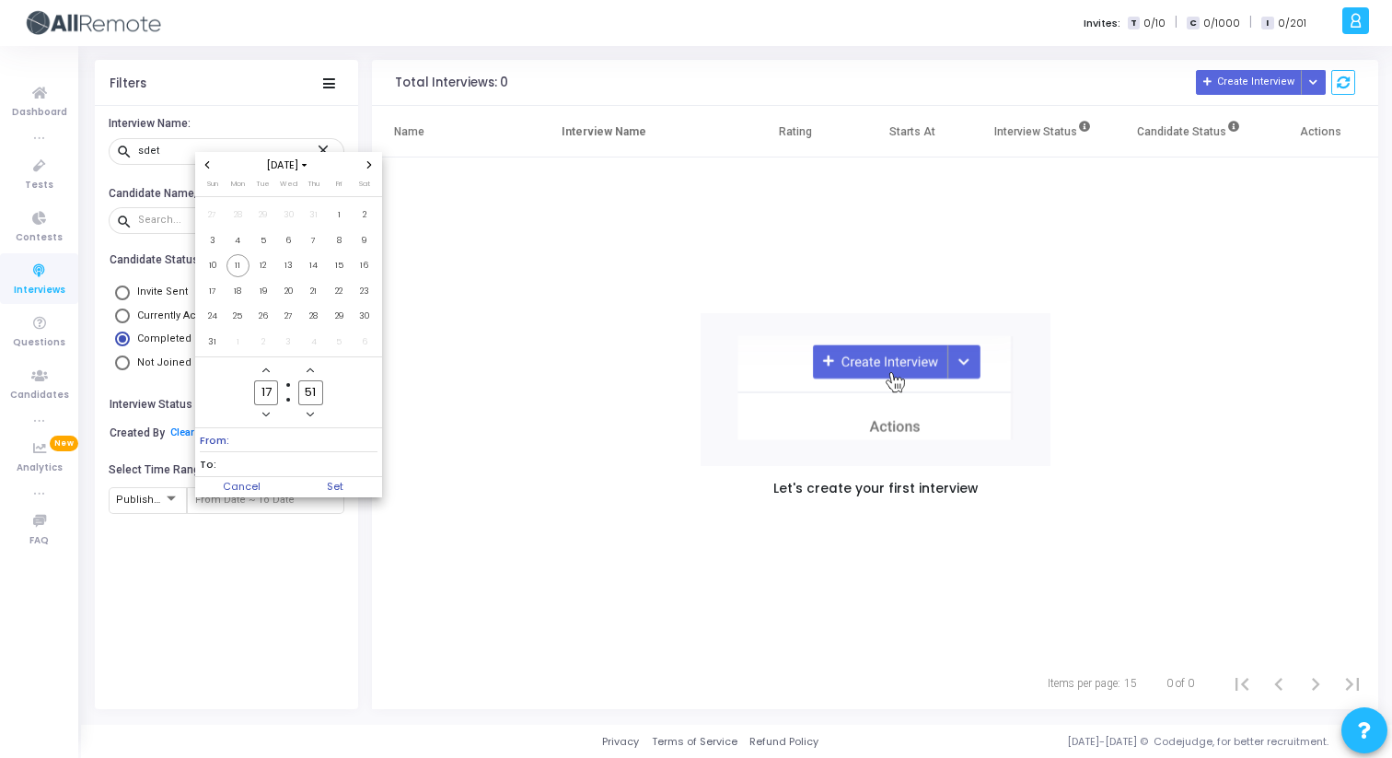
click at [215, 168] on div "[DATE]" at bounding box center [288, 165] width 147 height 16
click at [204, 165] on icon "Previous month" at bounding box center [206, 164] width 7 height 7
click at [263, 211] on span "1" at bounding box center [262, 214] width 23 height 23
click at [365, 162] on span "Next month" at bounding box center [370, 165] width 16 height 16
click at [241, 267] on span "11" at bounding box center [237, 265] width 23 height 23
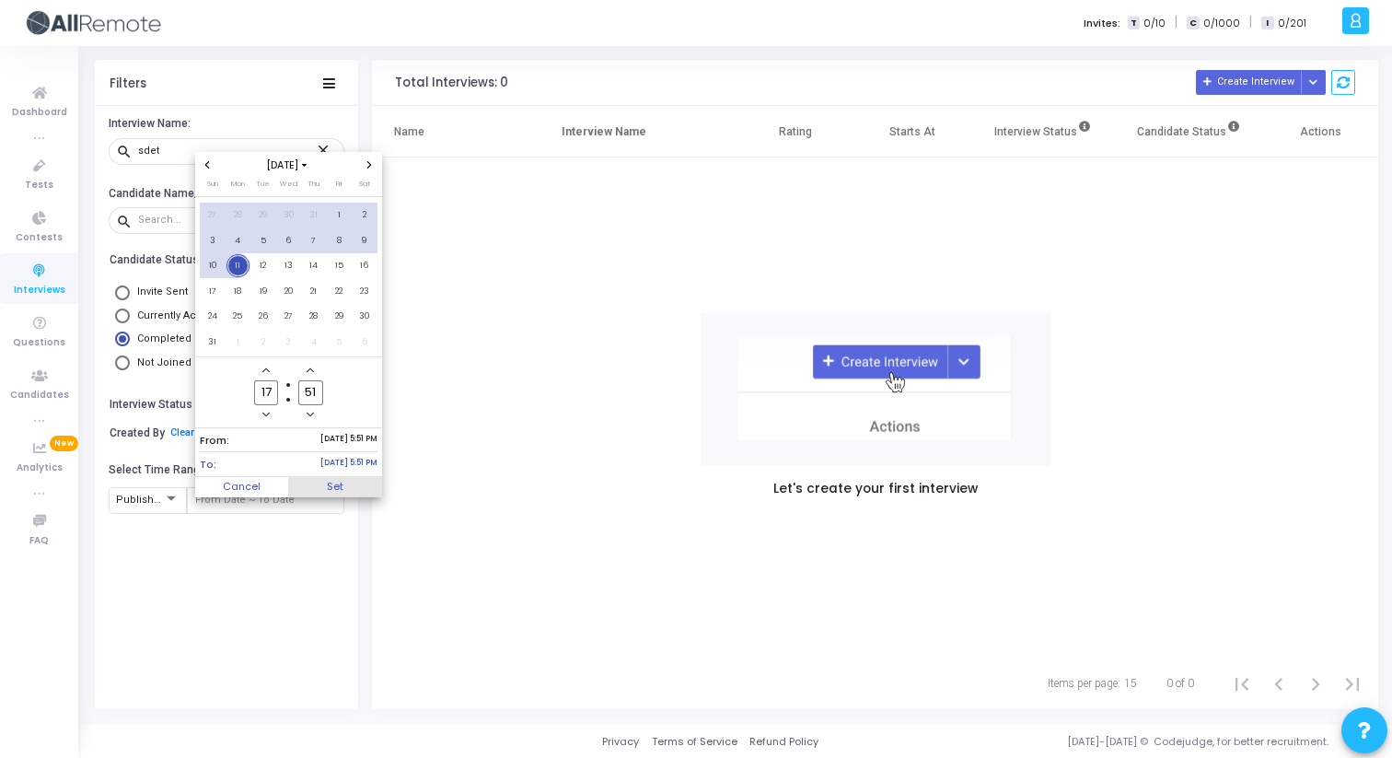
click at [329, 488] on span "Set" at bounding box center [335, 487] width 94 height 20
type input "[DATE] 5:51 PM - [DATE] 5:51 PM"
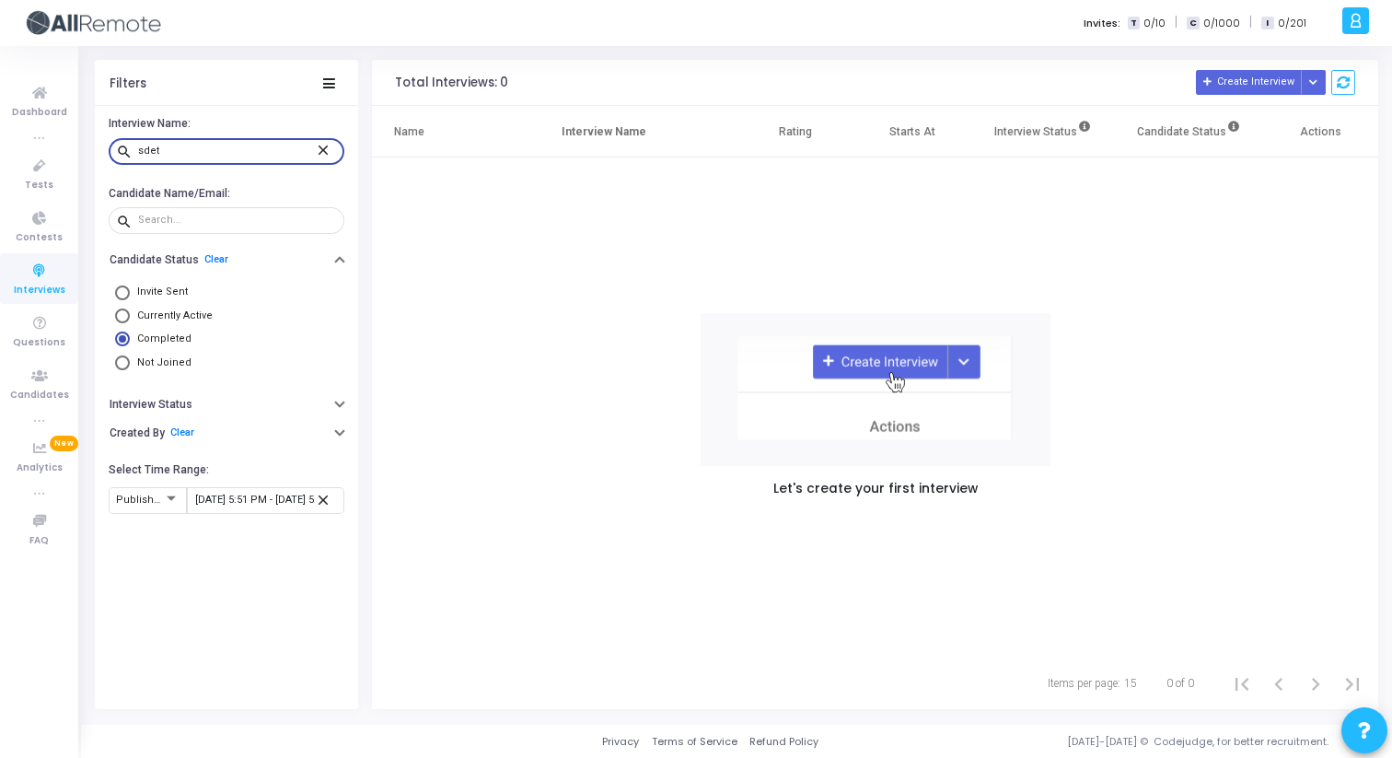
click at [210, 149] on input "sdet" at bounding box center [226, 150] width 177 height 11
click at [182, 436] on link "Clear" at bounding box center [182, 432] width 24 height 11
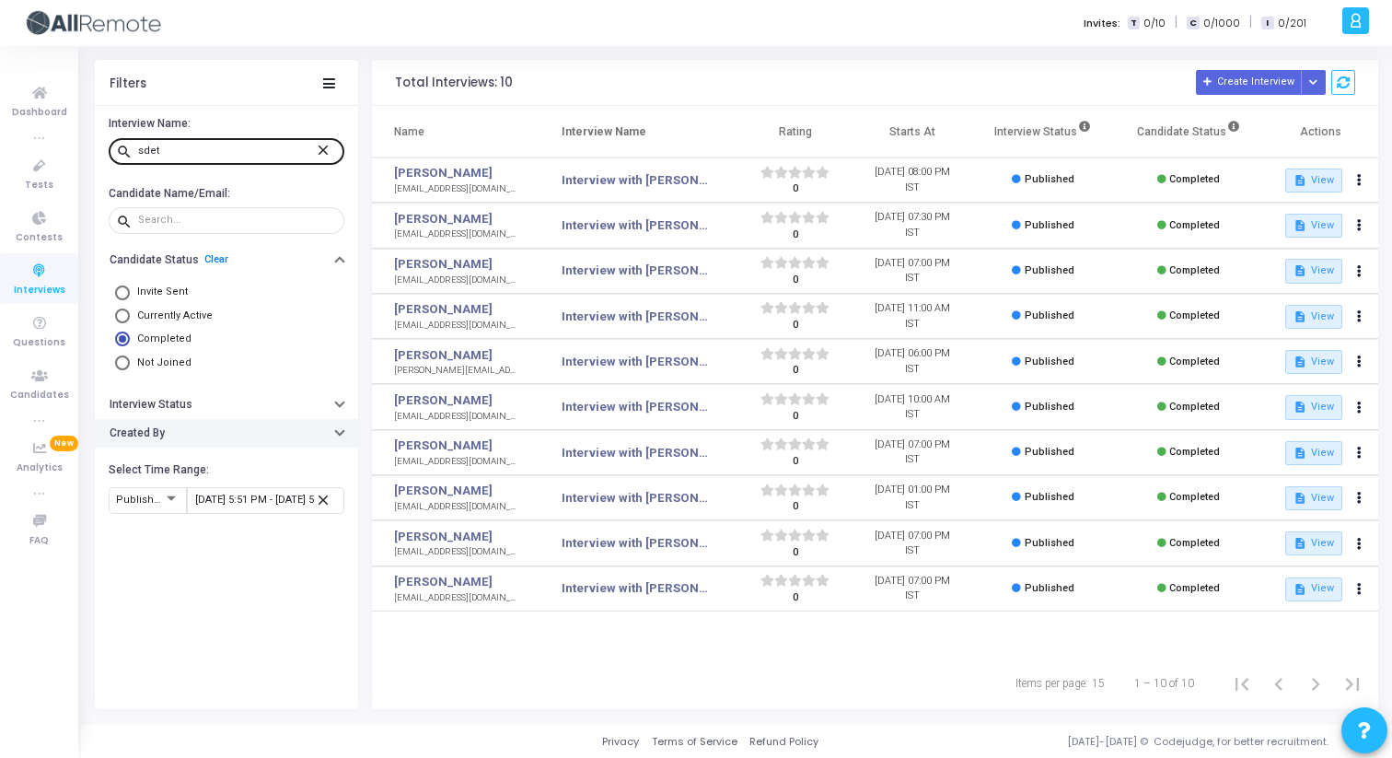
click at [327, 146] on mat-icon "close" at bounding box center [326, 149] width 22 height 17
